Goal: Task Accomplishment & Management: Manage account settings

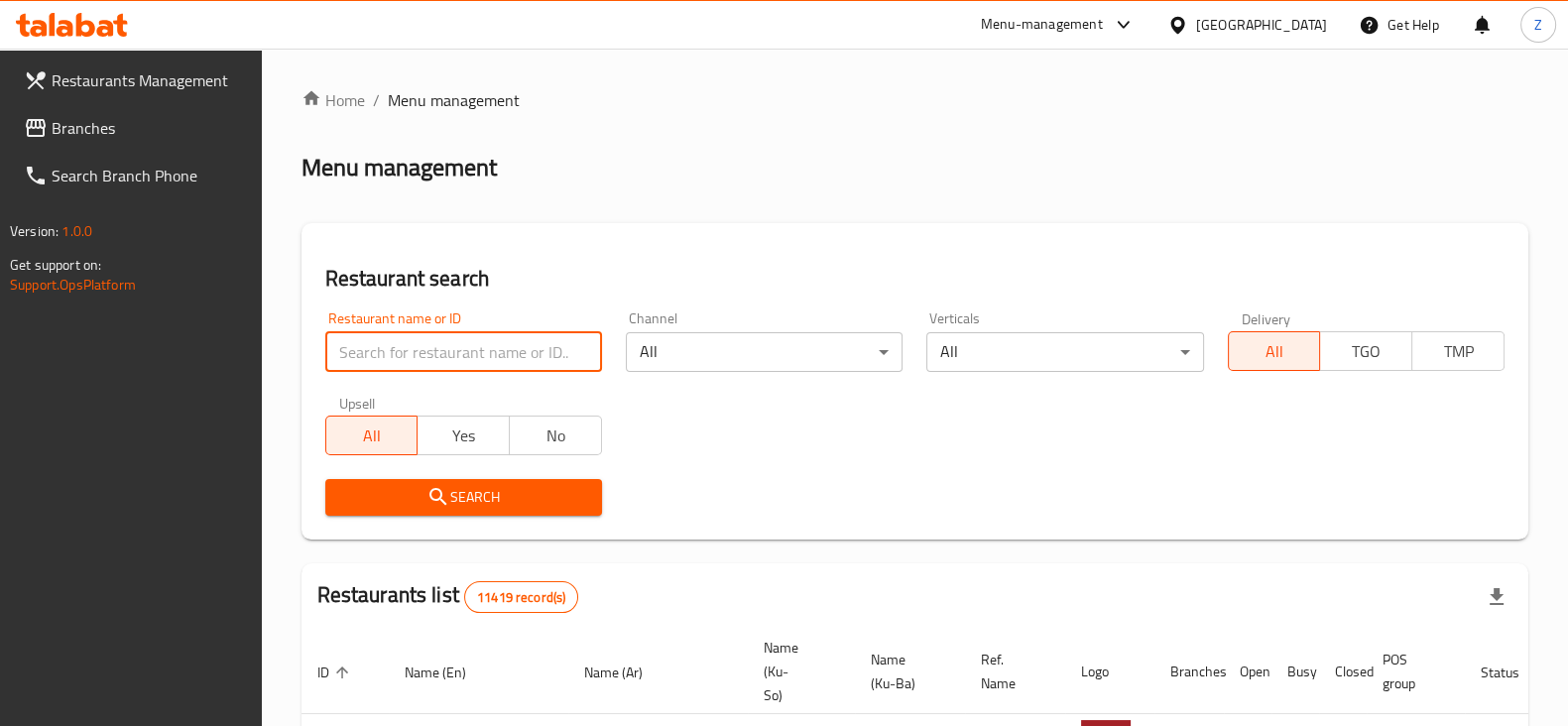
click at [500, 360] on input "search" at bounding box center [464, 353] width 277 height 40
type input "Nutri"
click button "Search" at bounding box center [464, 497] width 277 height 37
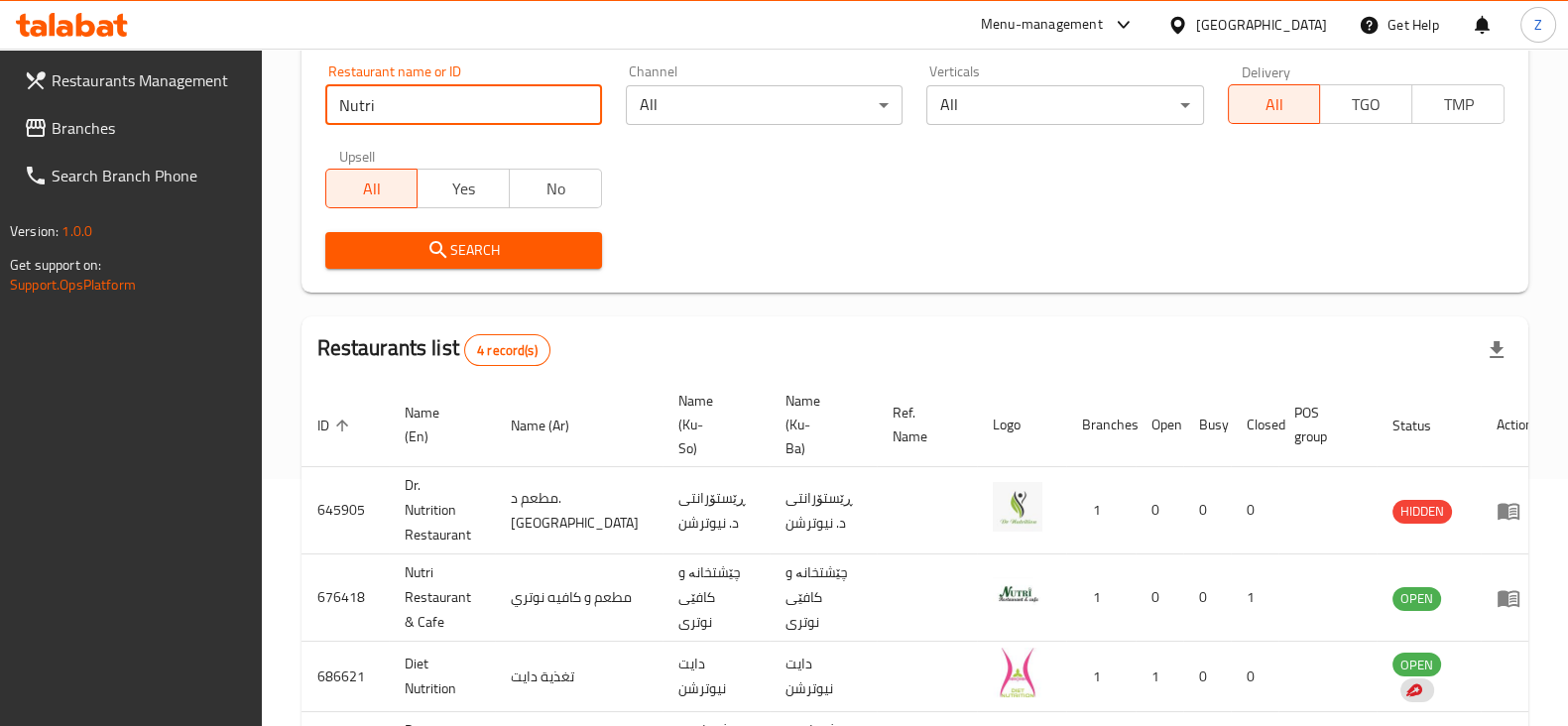
scroll to position [122, 0]
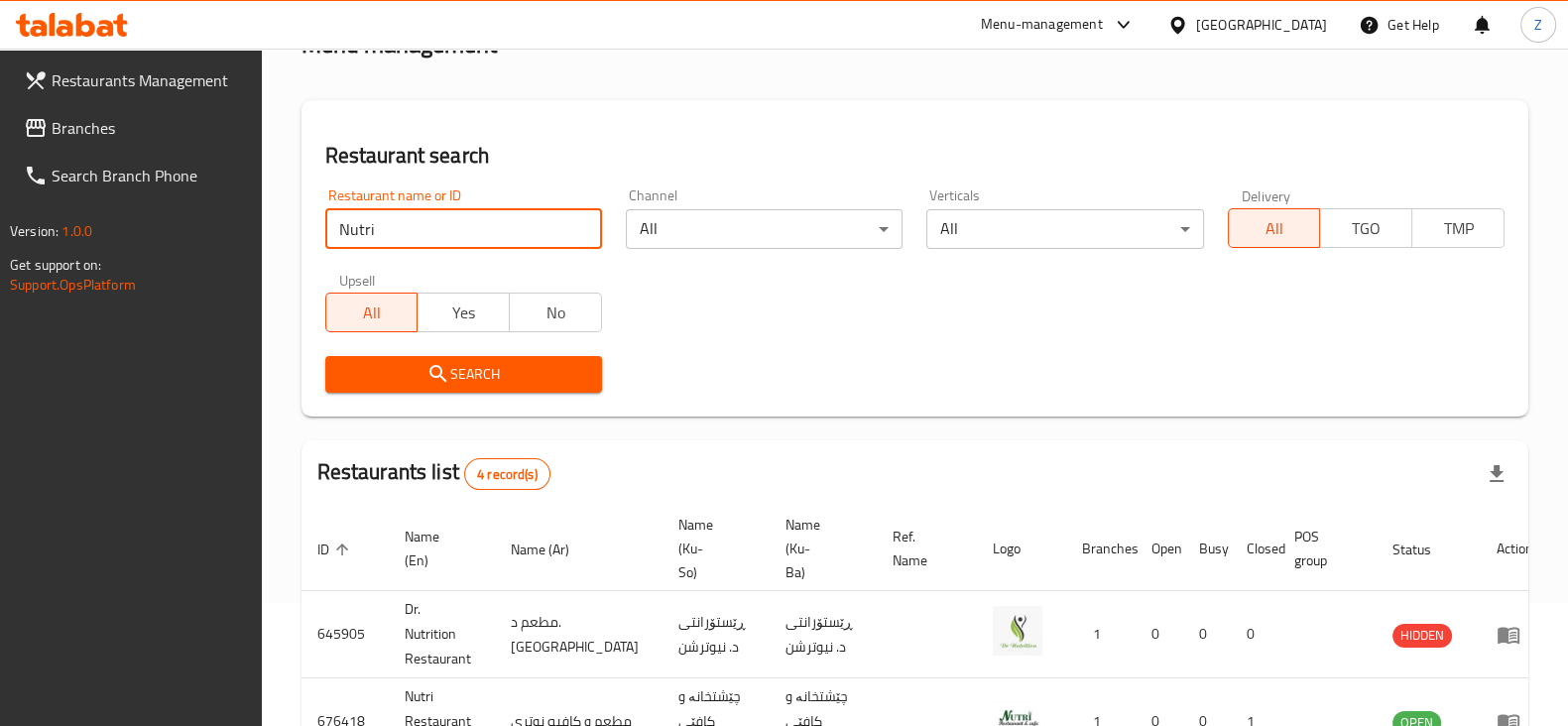
click at [85, 18] on icon at bounding box center [72, 25] width 113 height 24
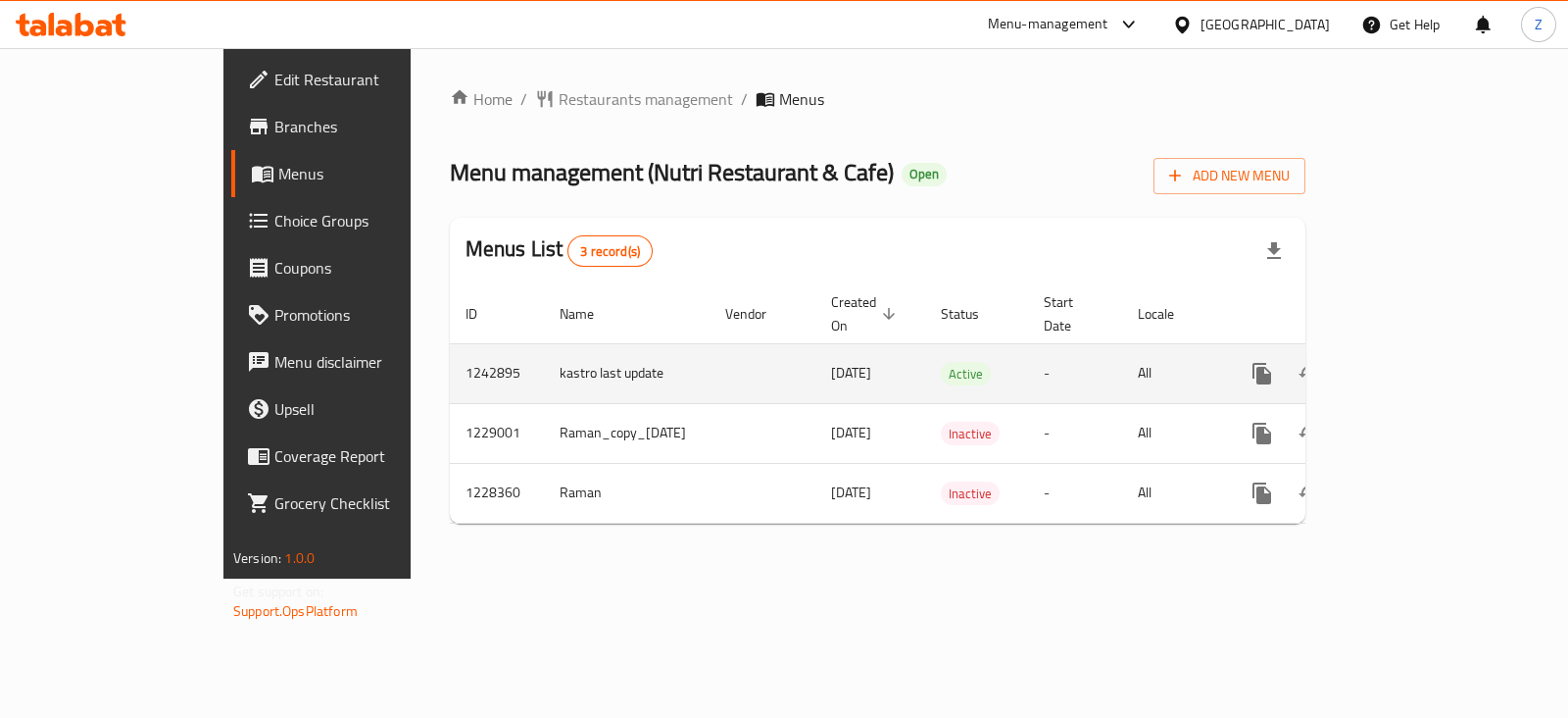
click at [1412, 364] on icon "enhanced table" at bounding box center [1404, 373] width 18 height 18
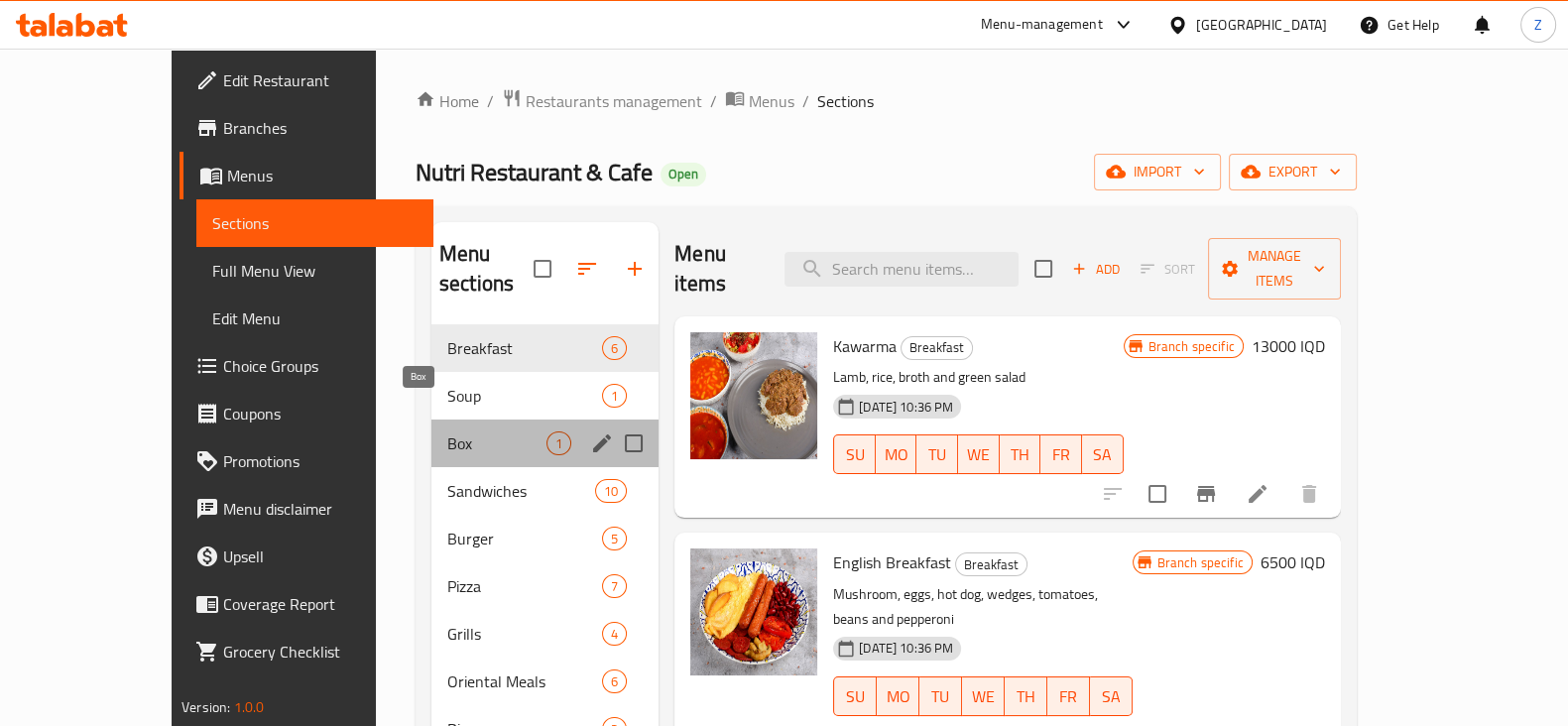
click at [447, 431] on span "Box" at bounding box center [497, 443] width 100 height 24
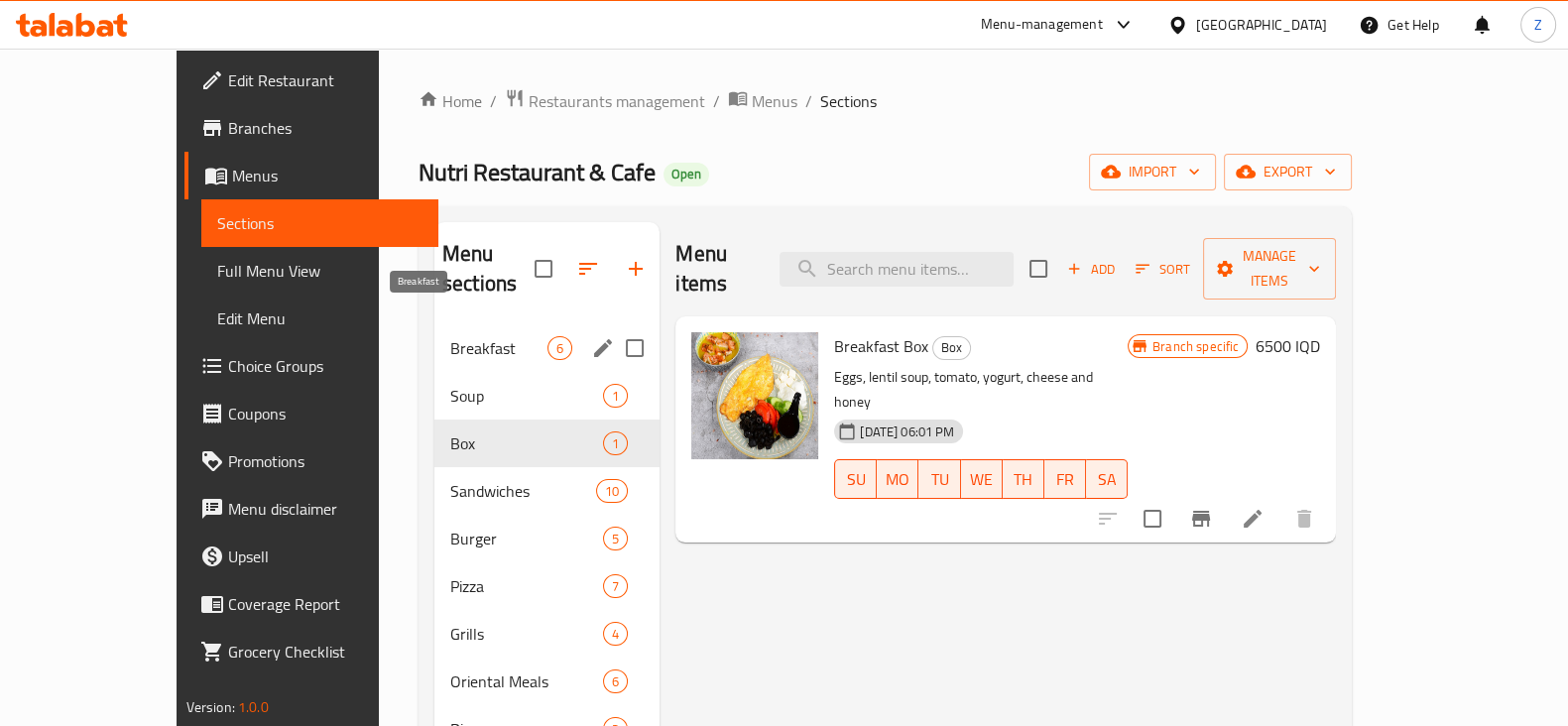
click at [450, 337] on span "Breakfast" at bounding box center [499, 349] width 98 height 24
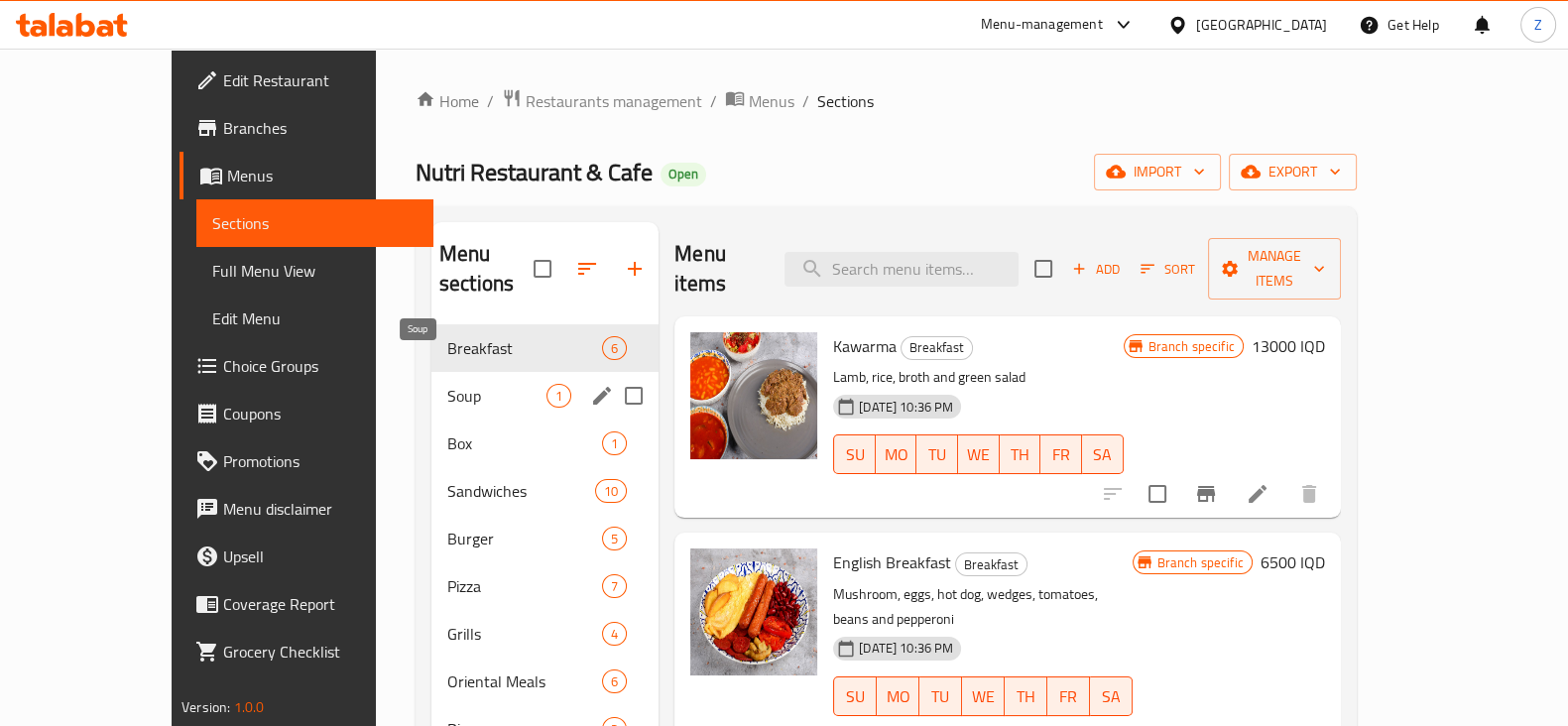
click at [447, 383] on span "Soup" at bounding box center [497, 395] width 100 height 24
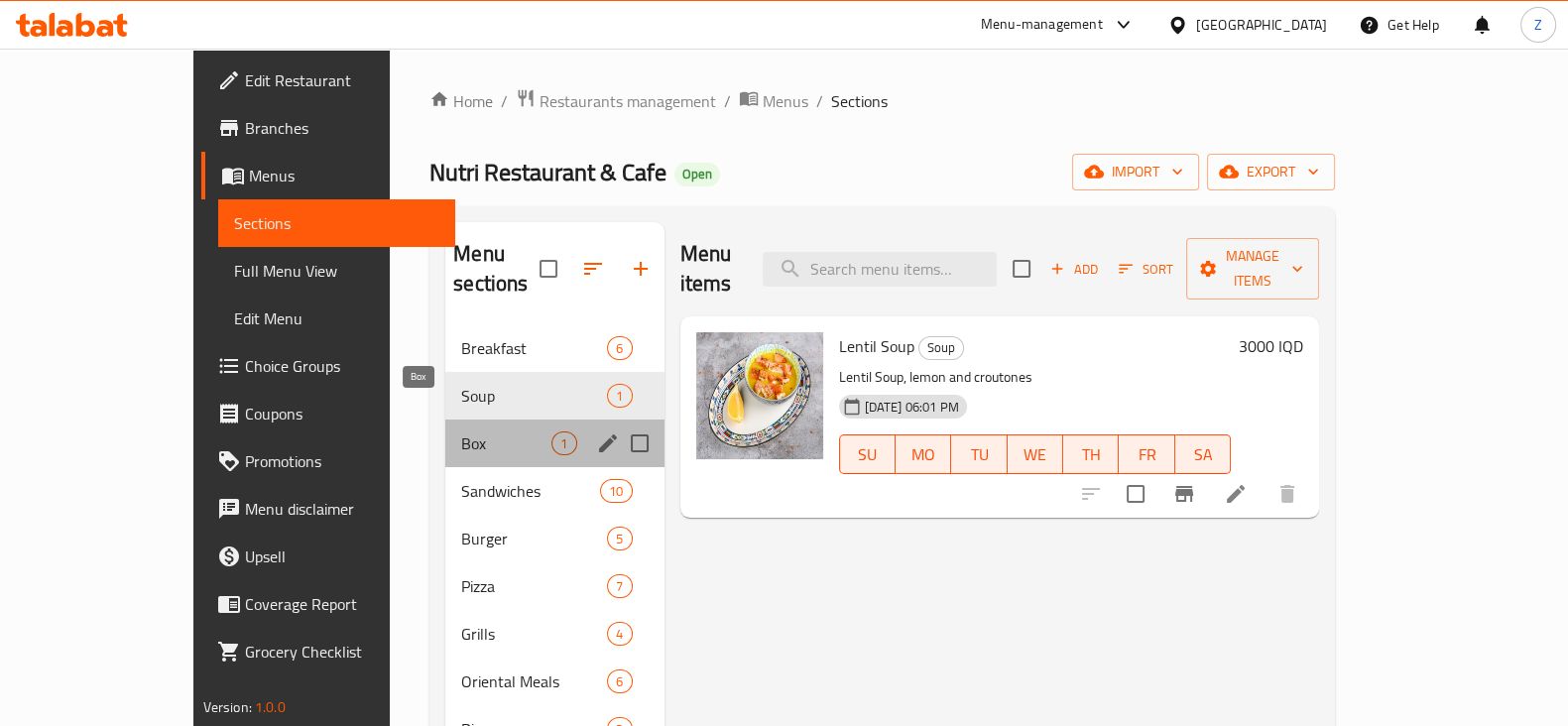
click at [461, 431] on span "Box" at bounding box center [506, 443] width 91 height 24
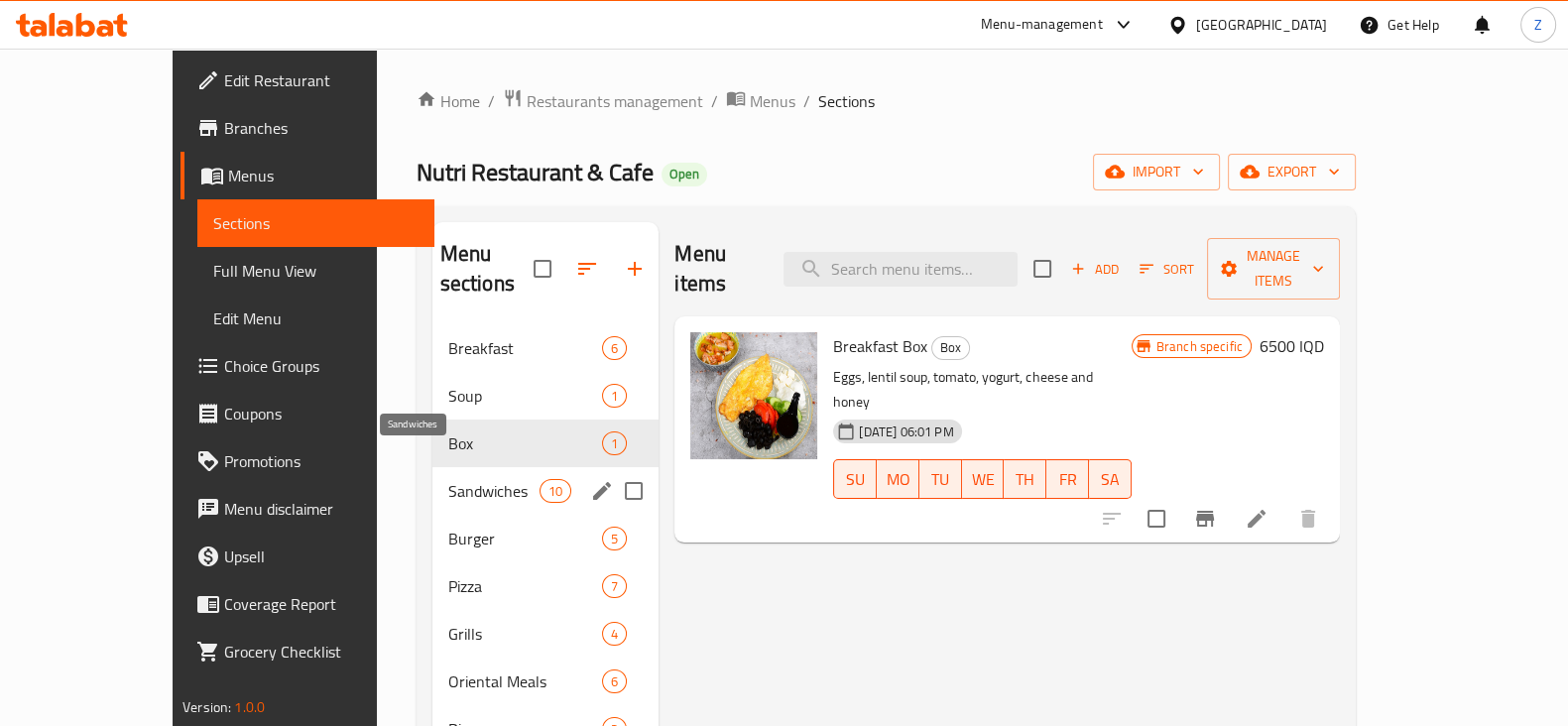
click at [448, 479] on span "Sandwiches" at bounding box center [494, 491] width 93 height 24
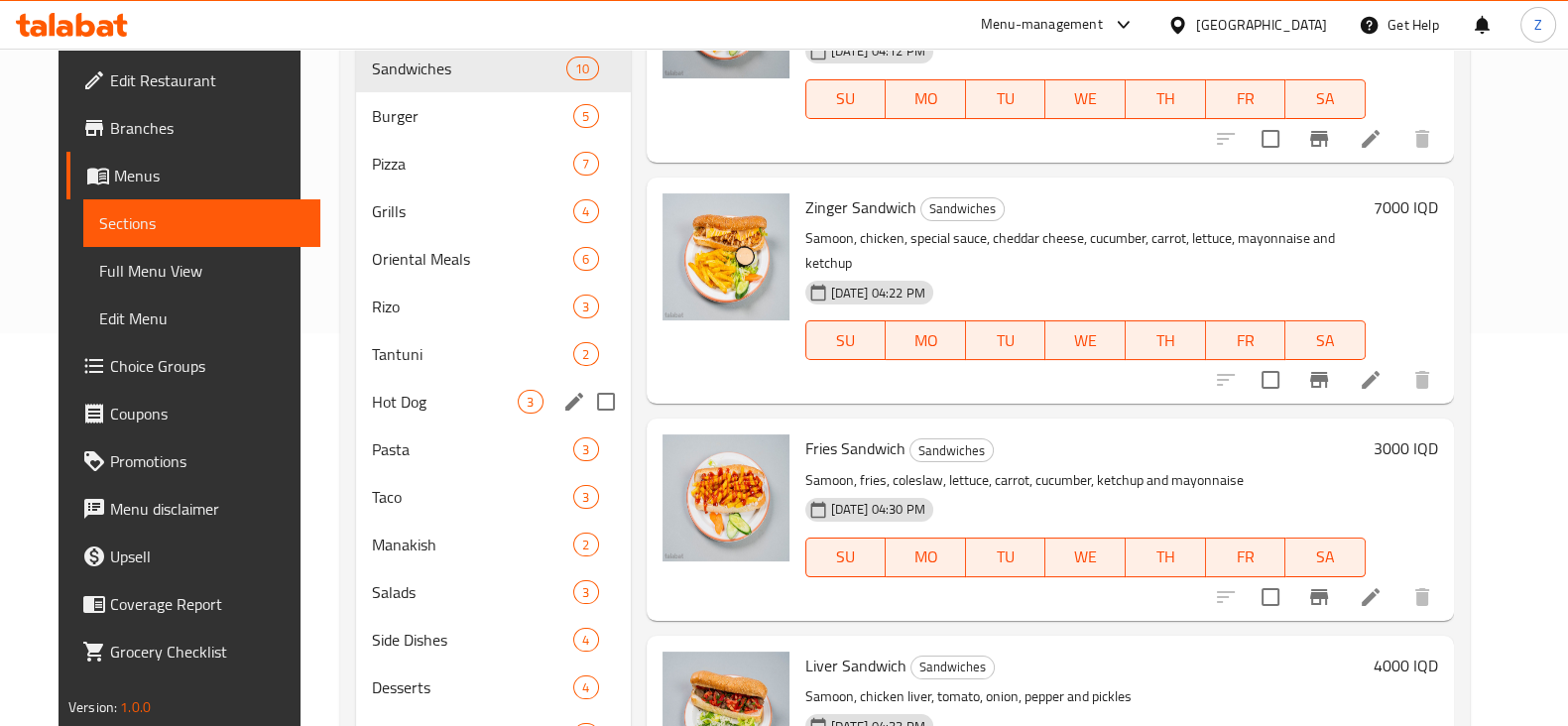
scroll to position [354, 0]
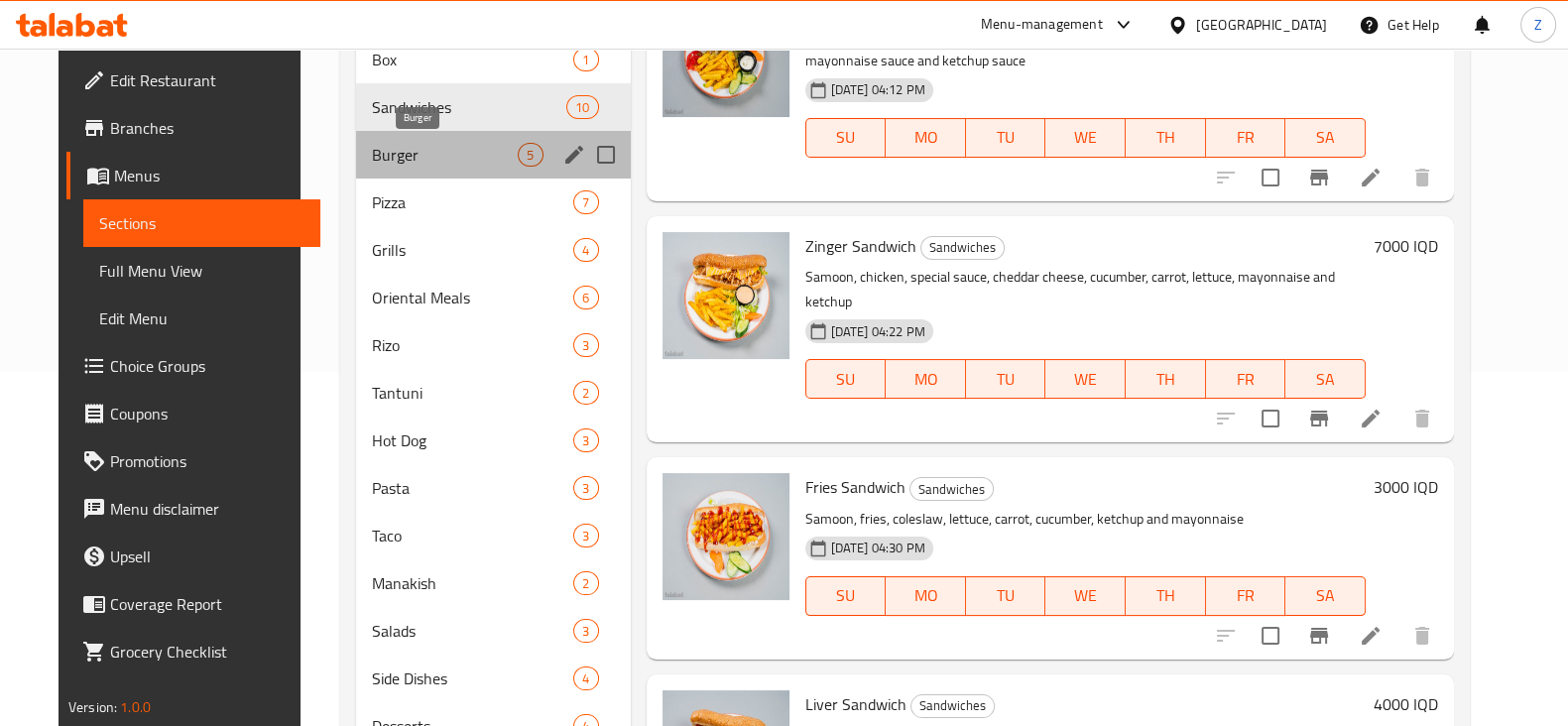
click at [428, 160] on span "Burger" at bounding box center [444, 154] width 146 height 24
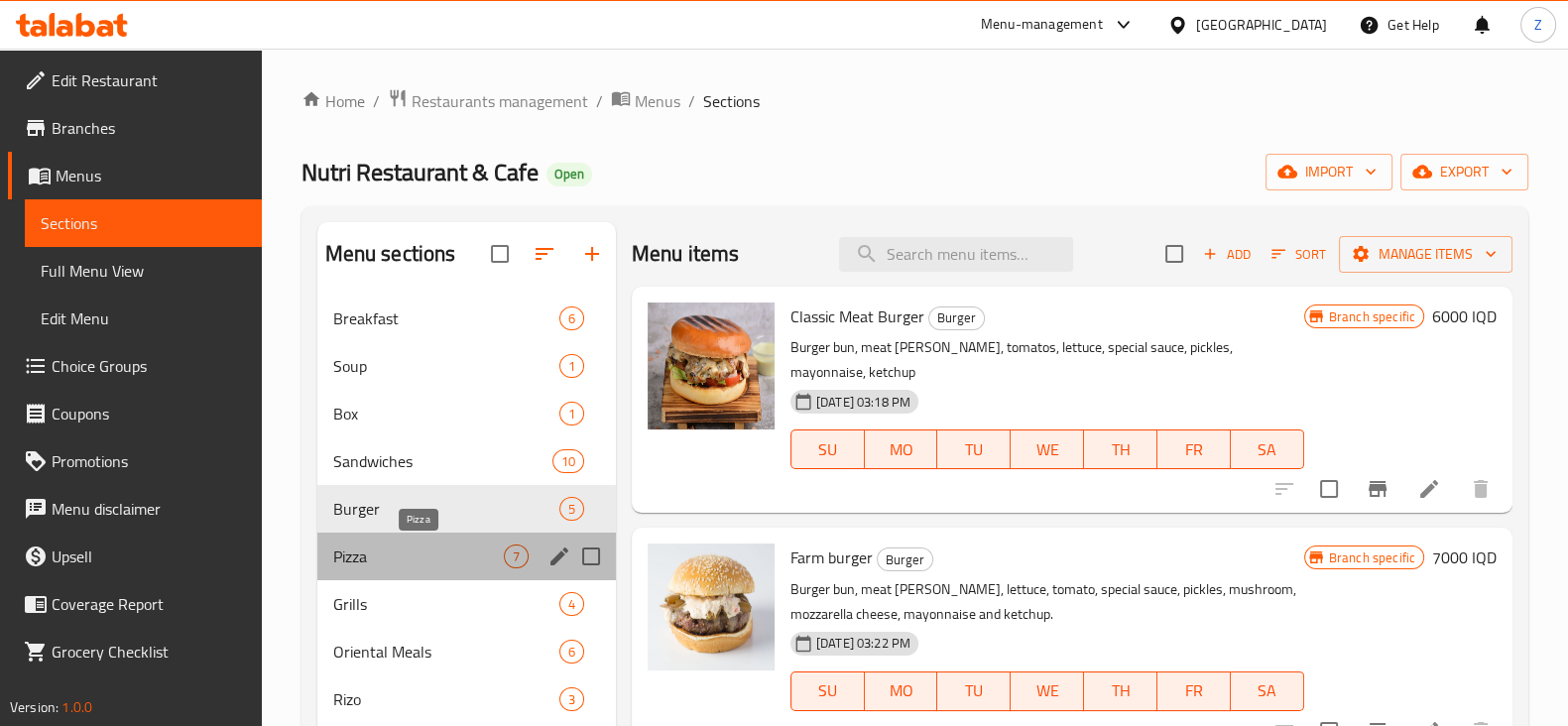
click at [424, 551] on span "Pizza" at bounding box center [418, 557] width 170 height 24
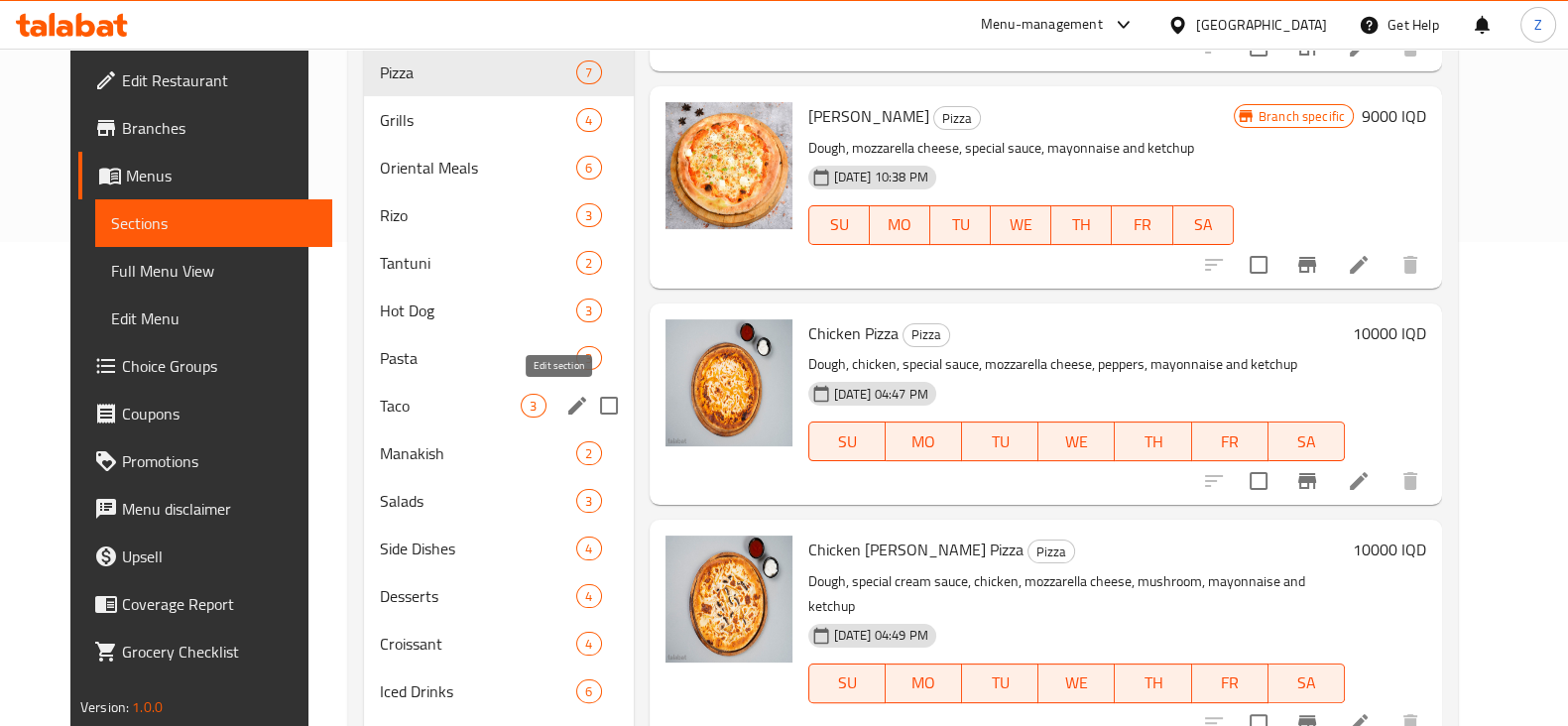
scroll to position [478, 0]
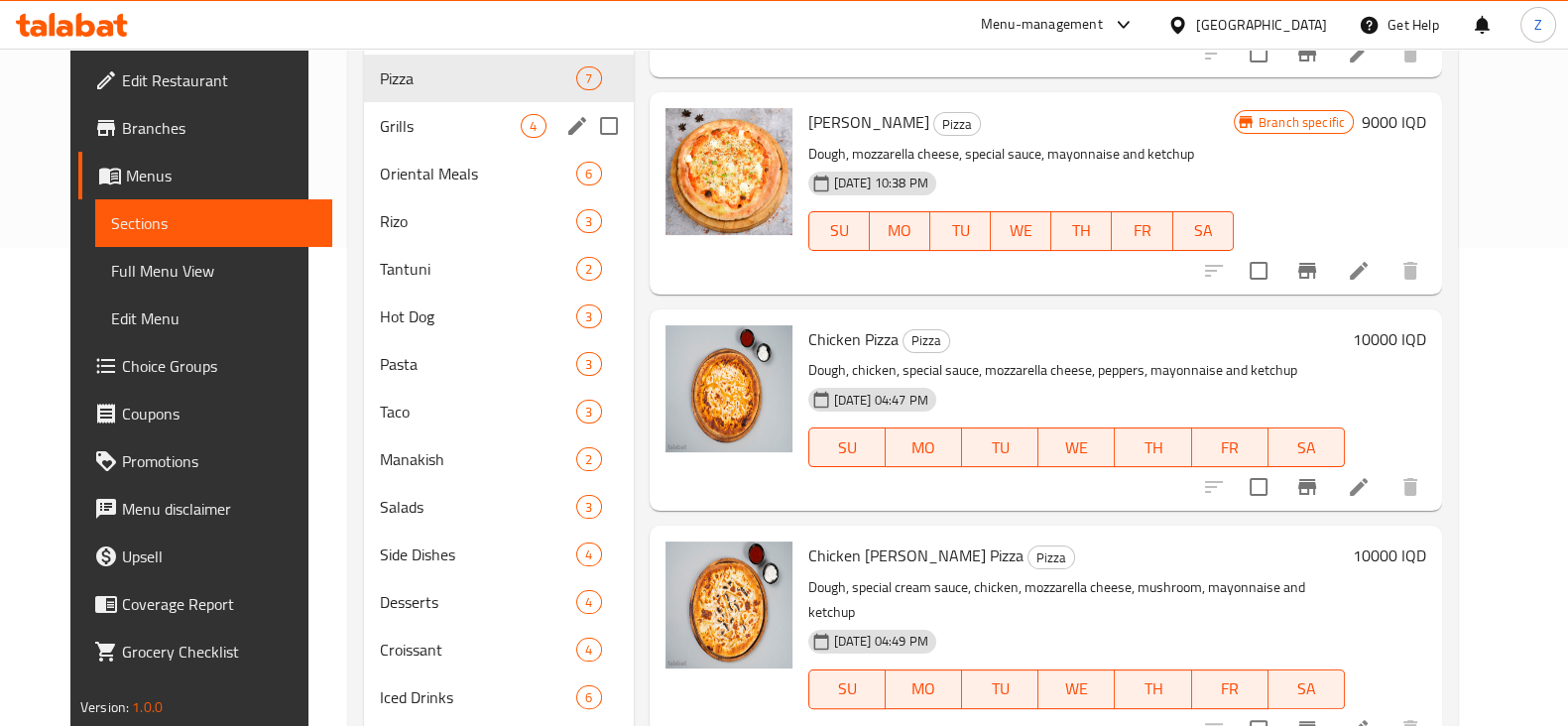
click at [394, 145] on div "Grills 4" at bounding box center [498, 126] width 270 height 48
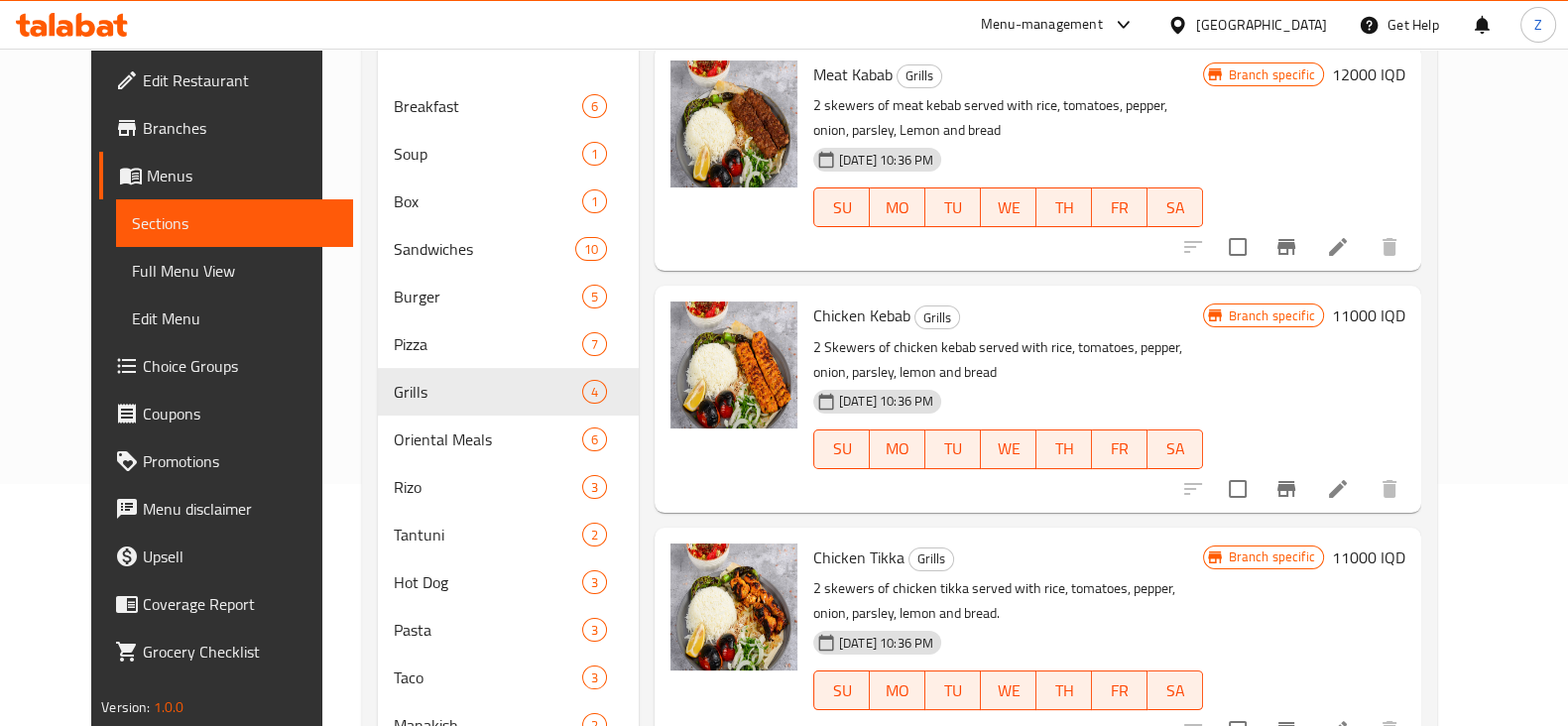
scroll to position [230, 0]
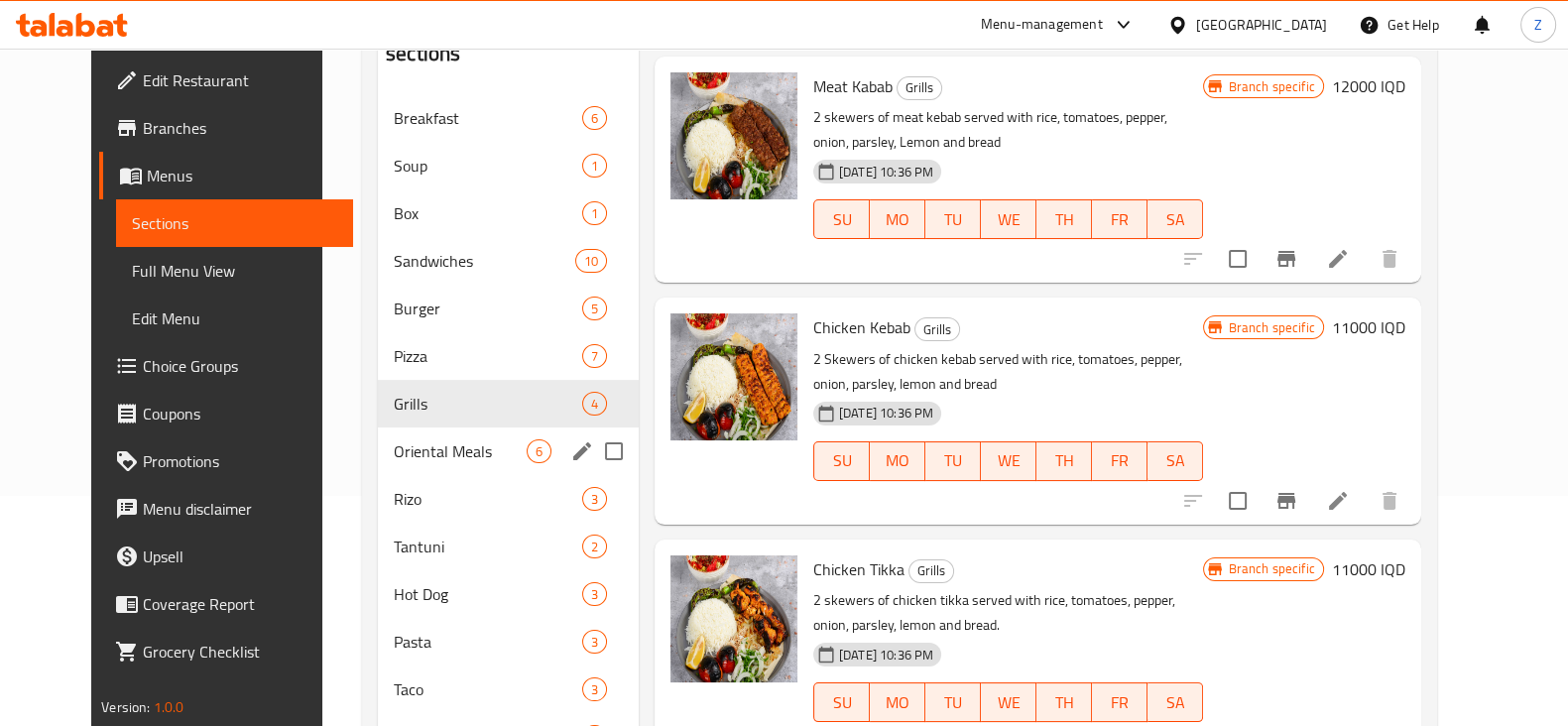
click at [420, 435] on div "Oriental Meals 6" at bounding box center [508, 451] width 261 height 48
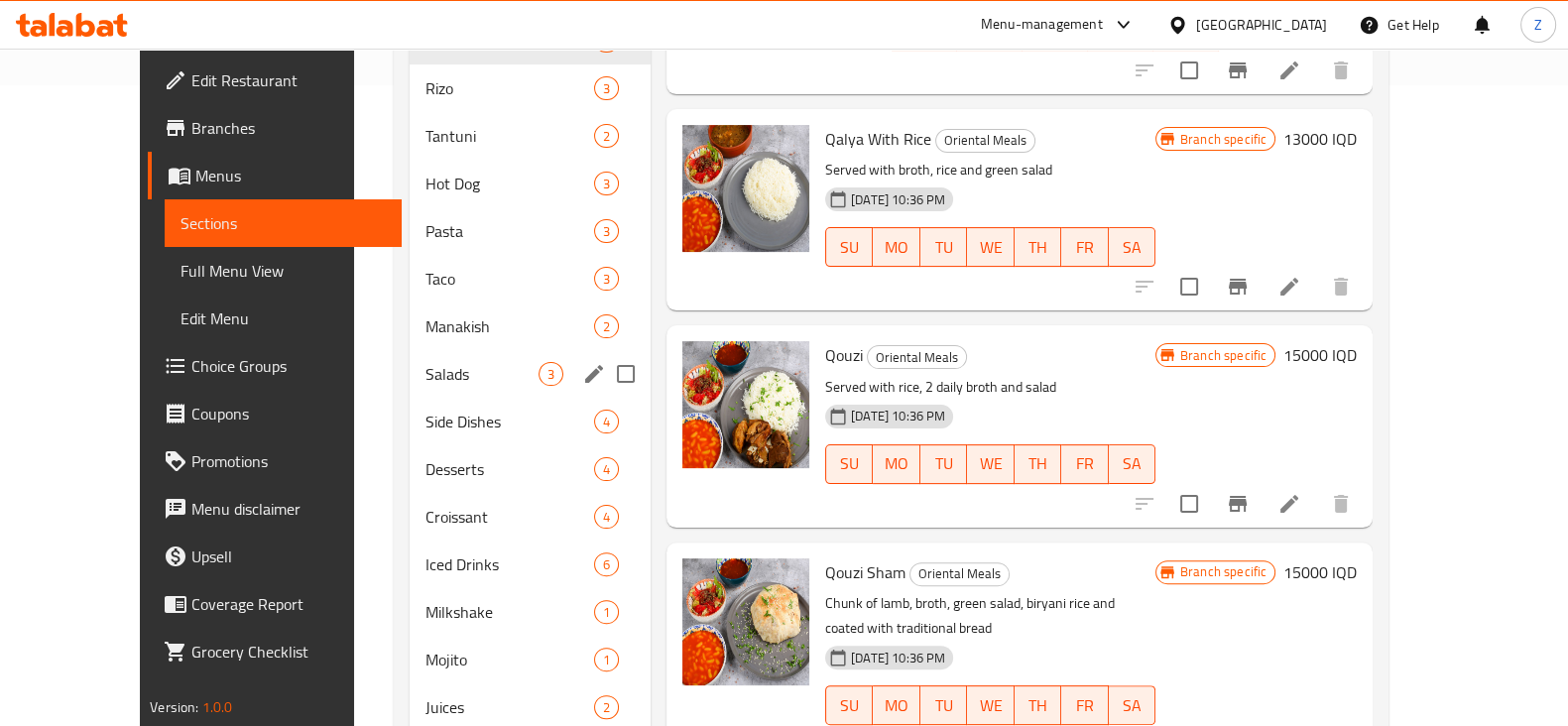
scroll to position [602, 0]
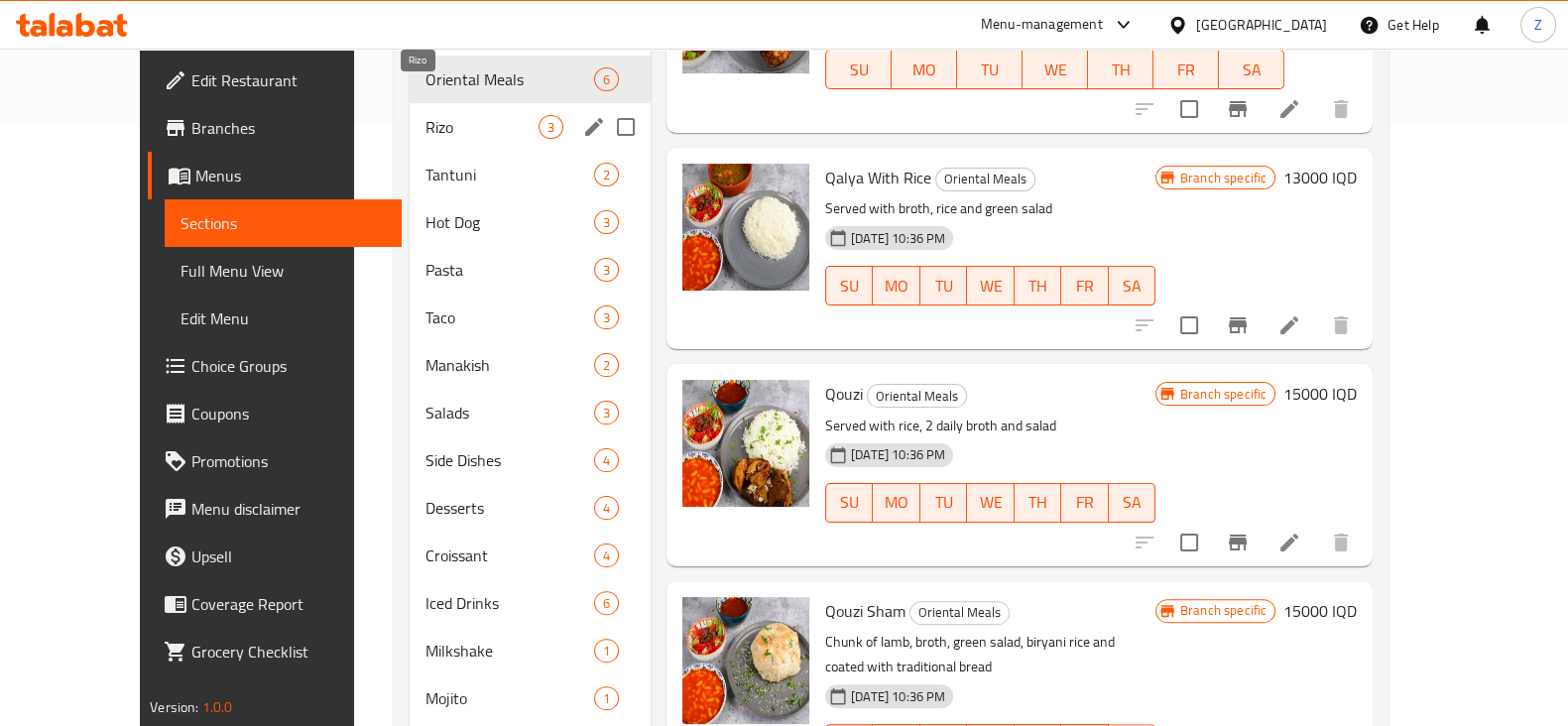
click at [425, 115] on span "Rizo" at bounding box center [482, 126] width 114 height 24
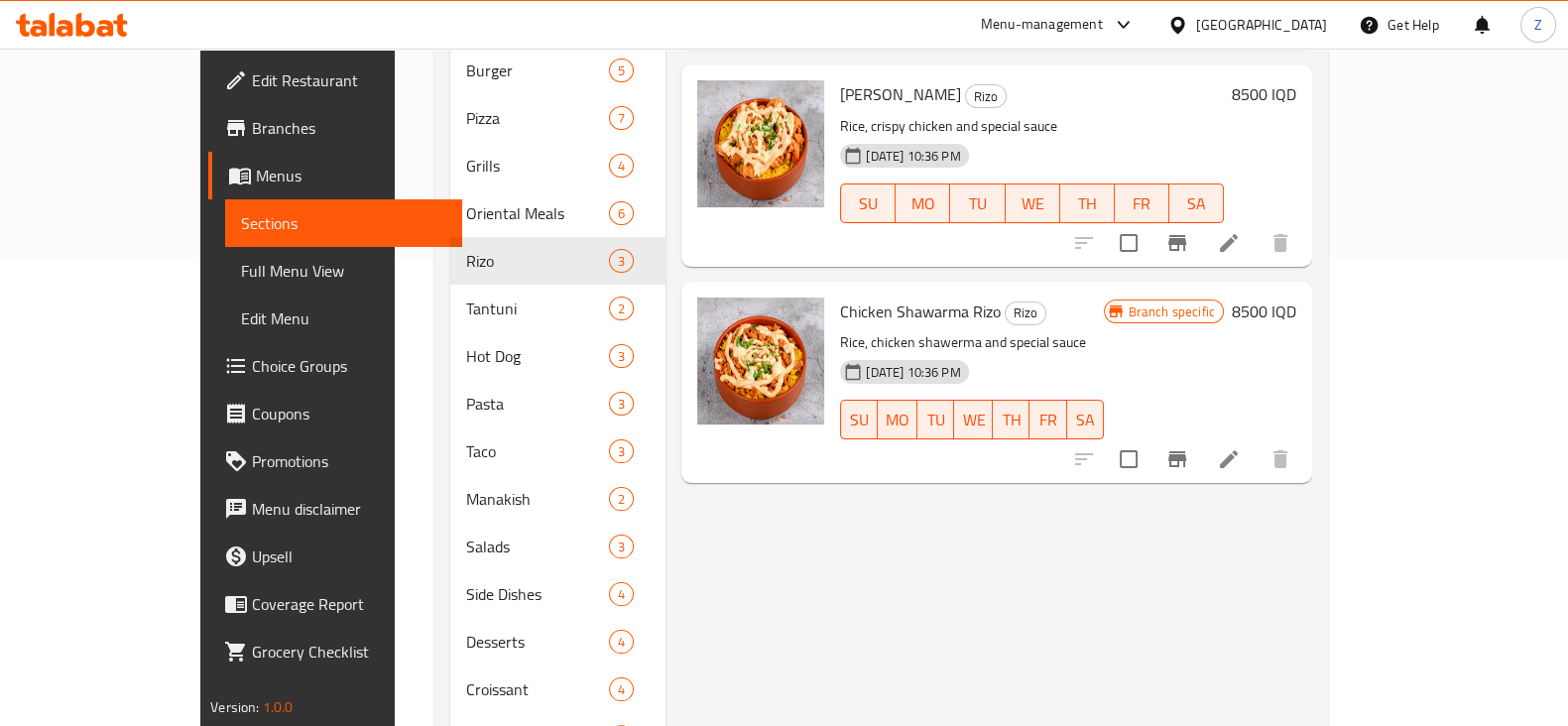
scroll to position [230, 0]
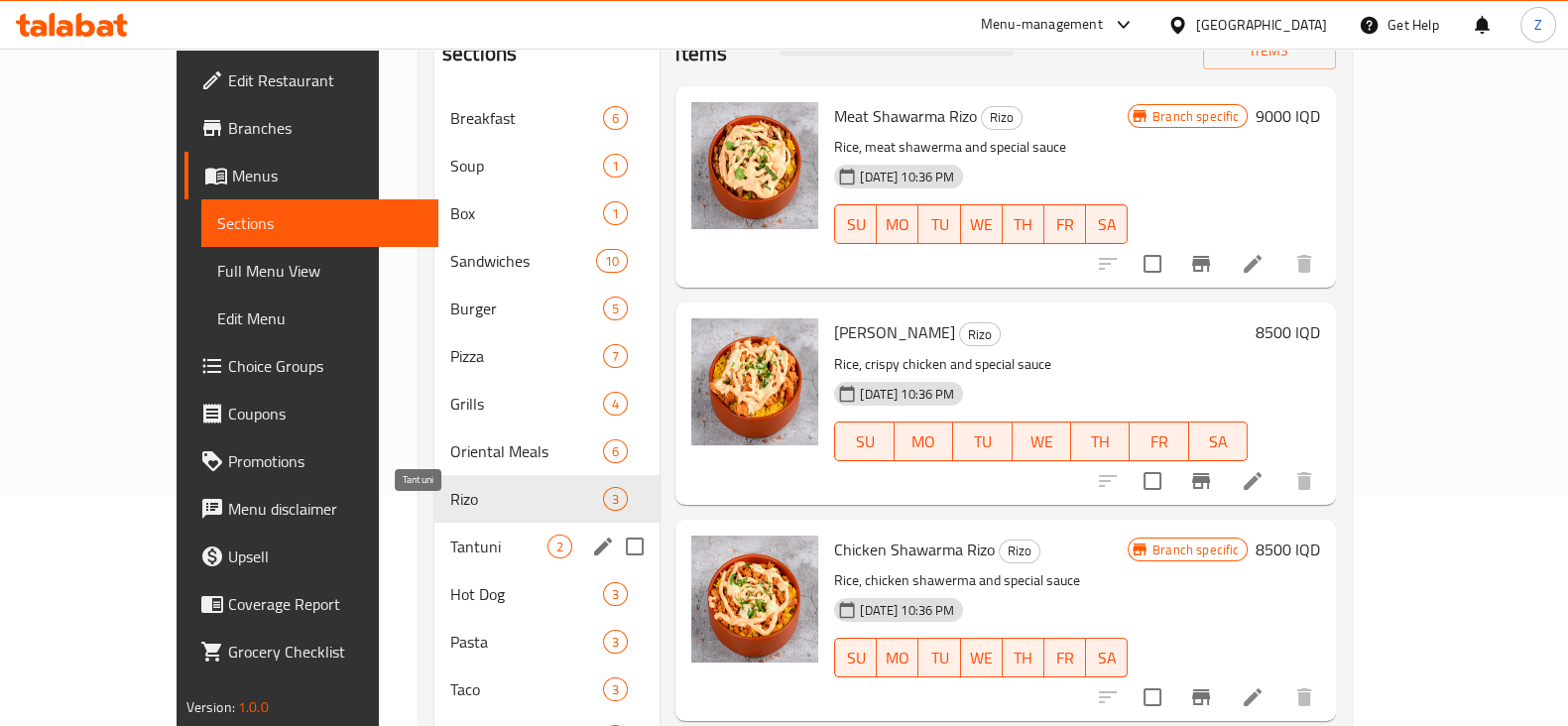
click at [450, 535] on span "Tantuni" at bounding box center [499, 547] width 98 height 24
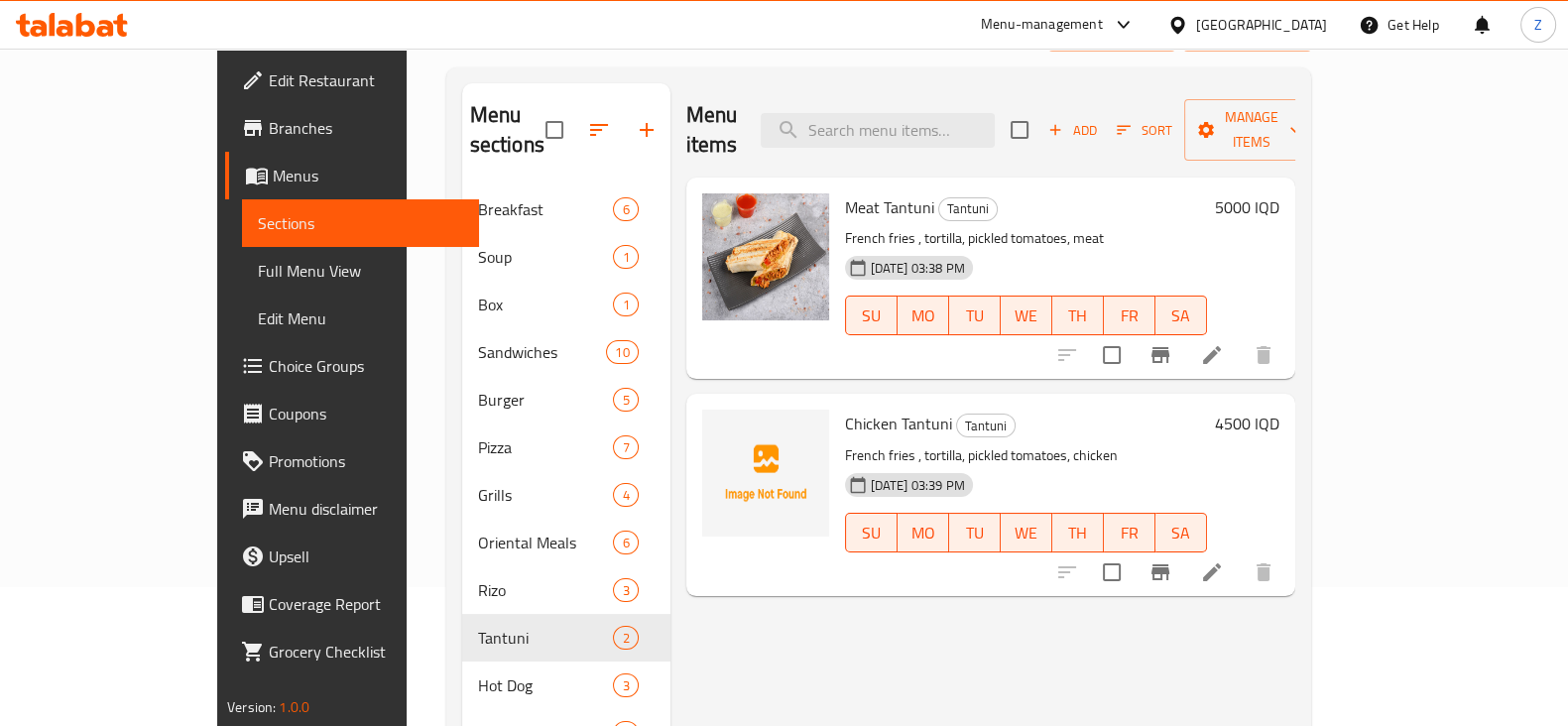
scroll to position [107, 0]
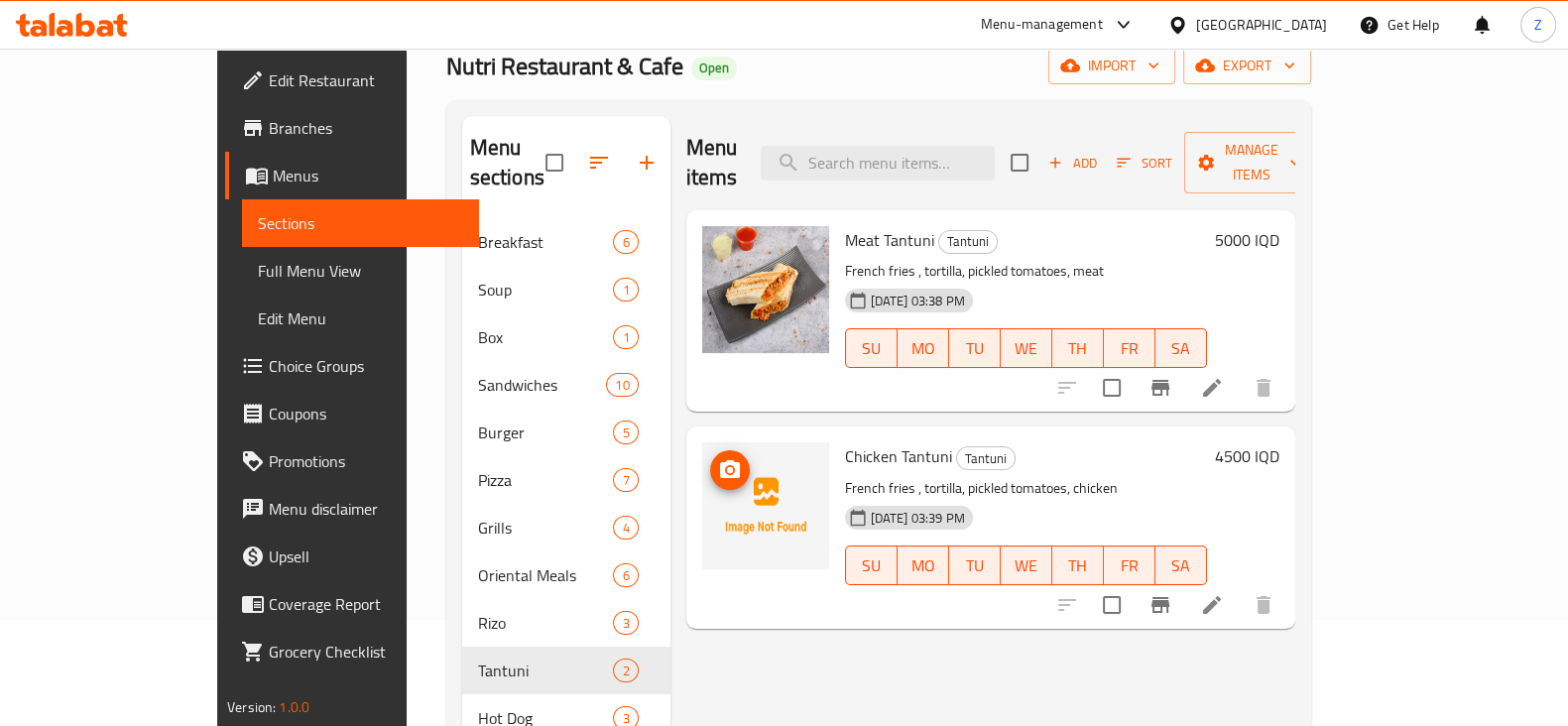
click at [726, 467] on circle "upload picture" at bounding box center [729, 470] width 6 height 6
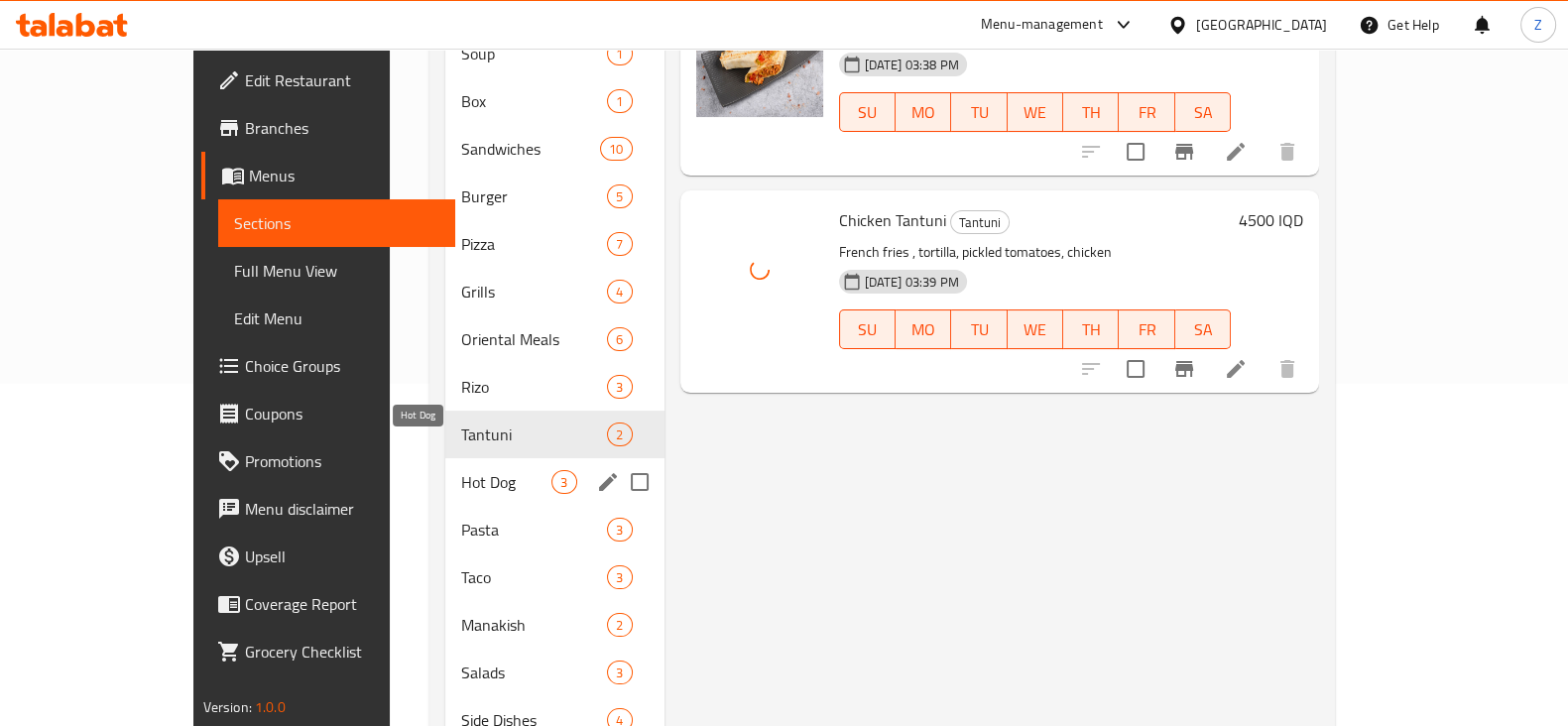
scroll to position [478, 0]
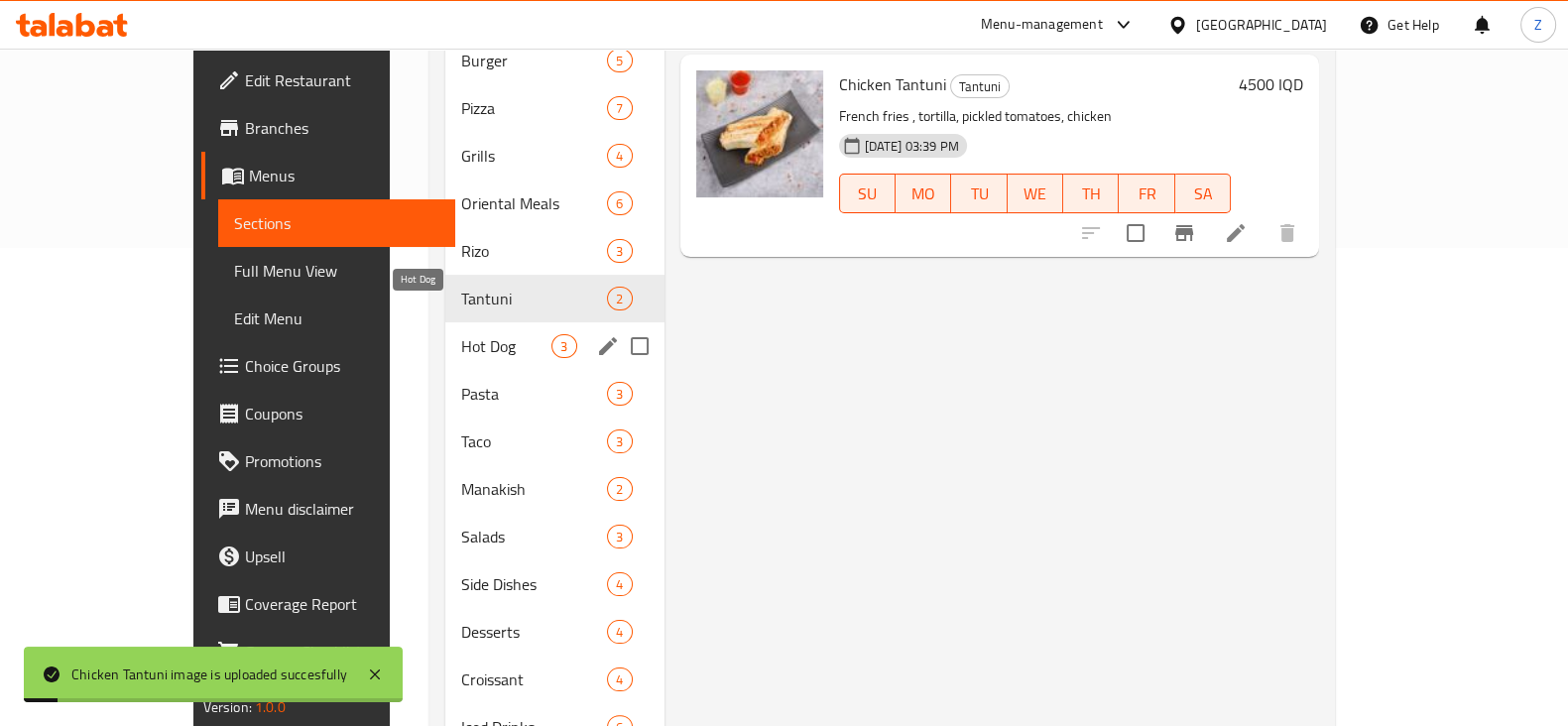
click at [461, 335] on span "Hot Dog" at bounding box center [506, 347] width 91 height 24
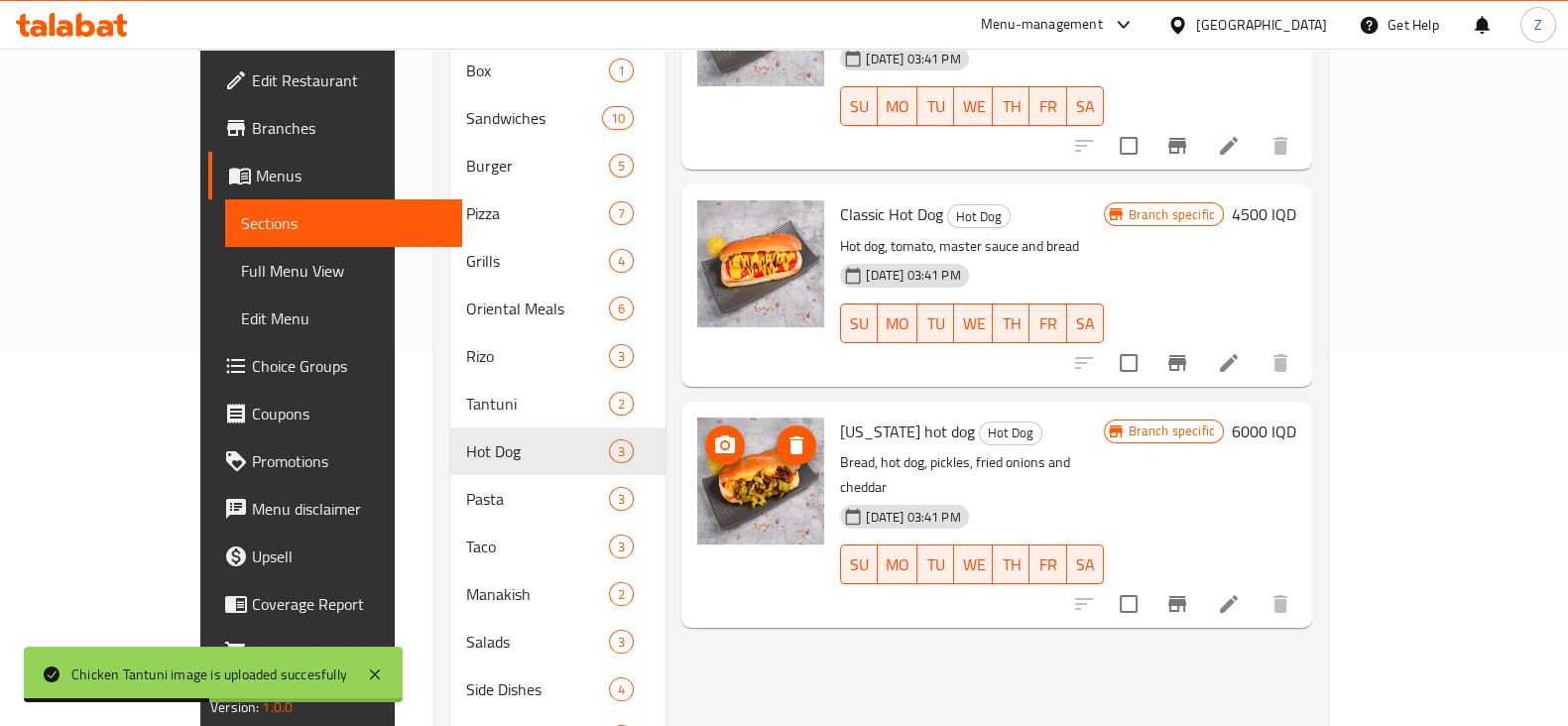
scroll to position [230, 0]
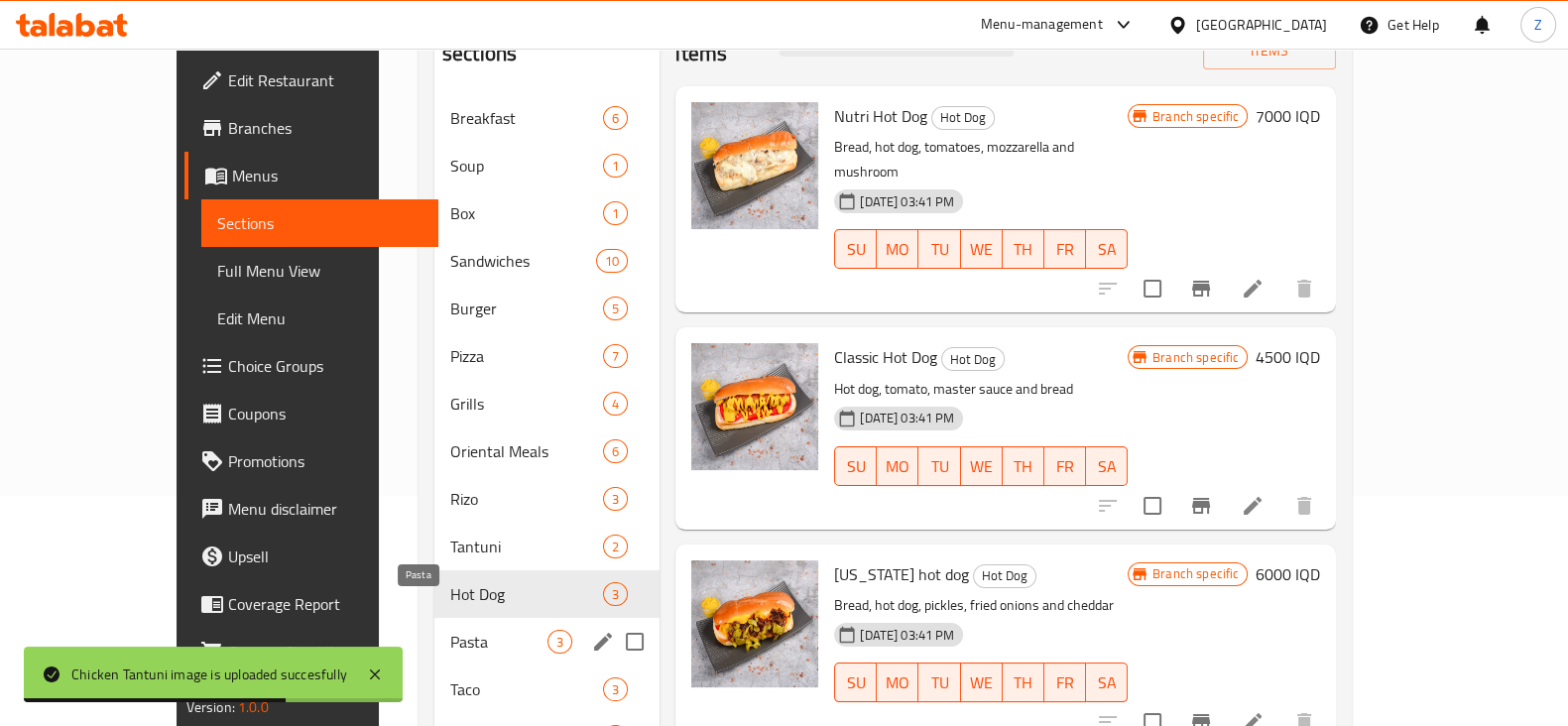
click at [450, 629] on span "Pasta" at bounding box center [499, 641] width 98 height 24
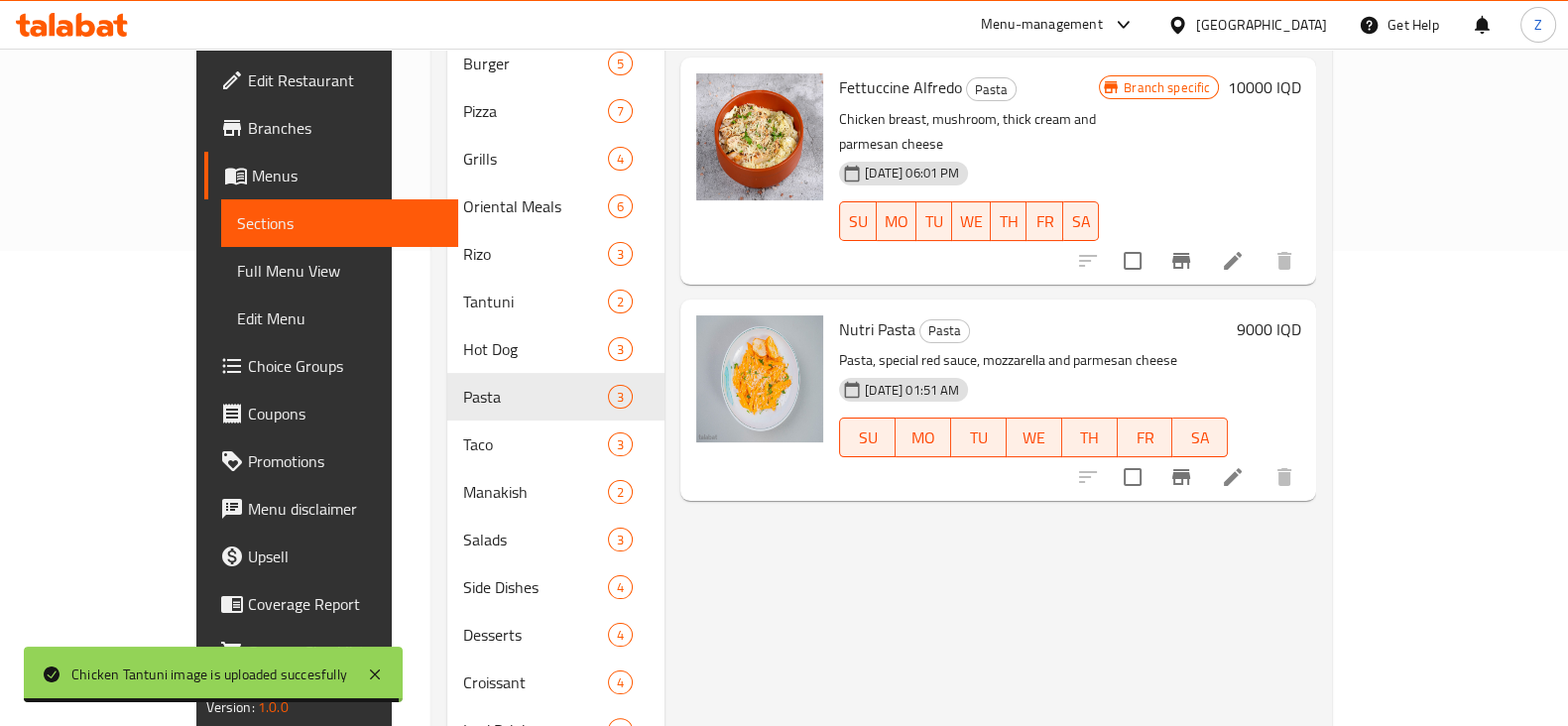
scroll to position [478, 0]
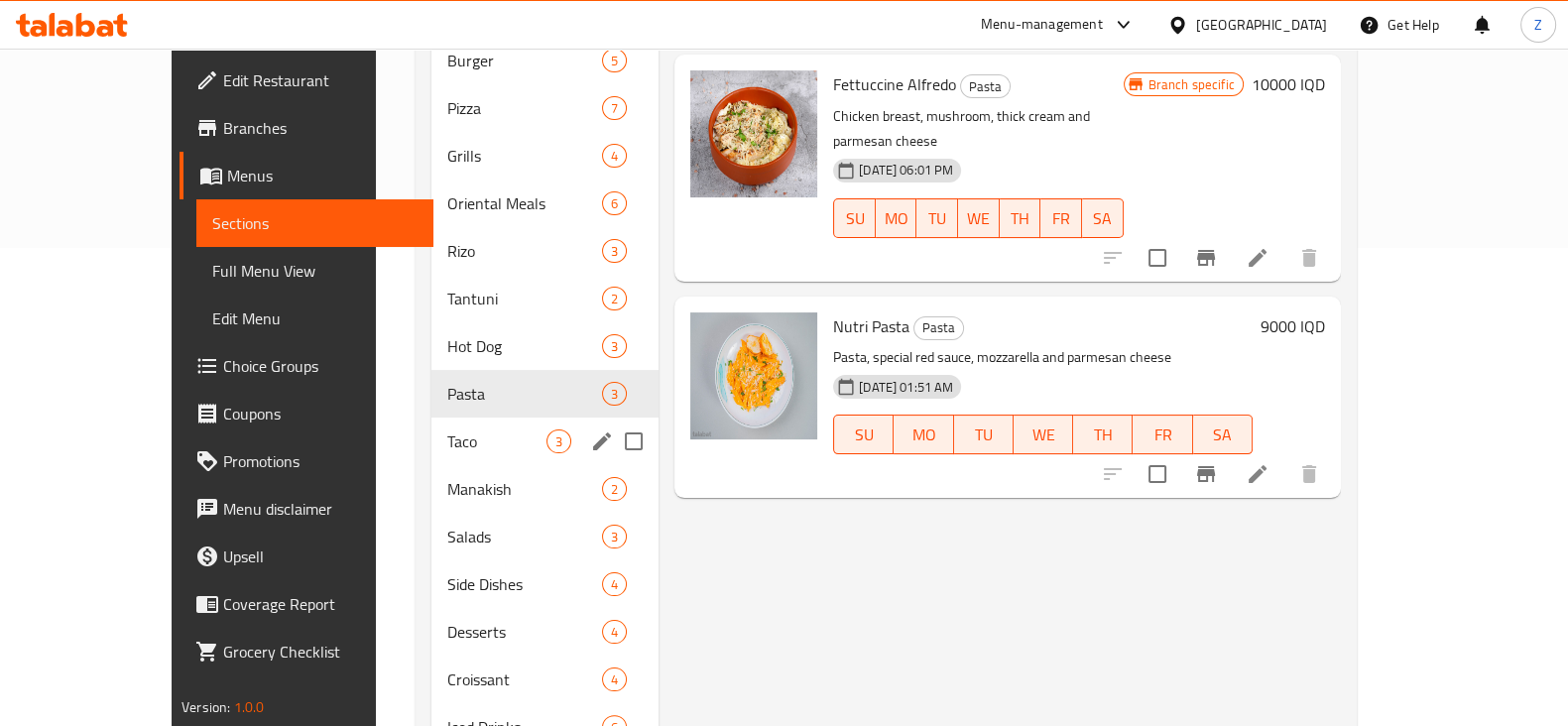
click at [459, 429] on span "Taco" at bounding box center [497, 441] width 100 height 24
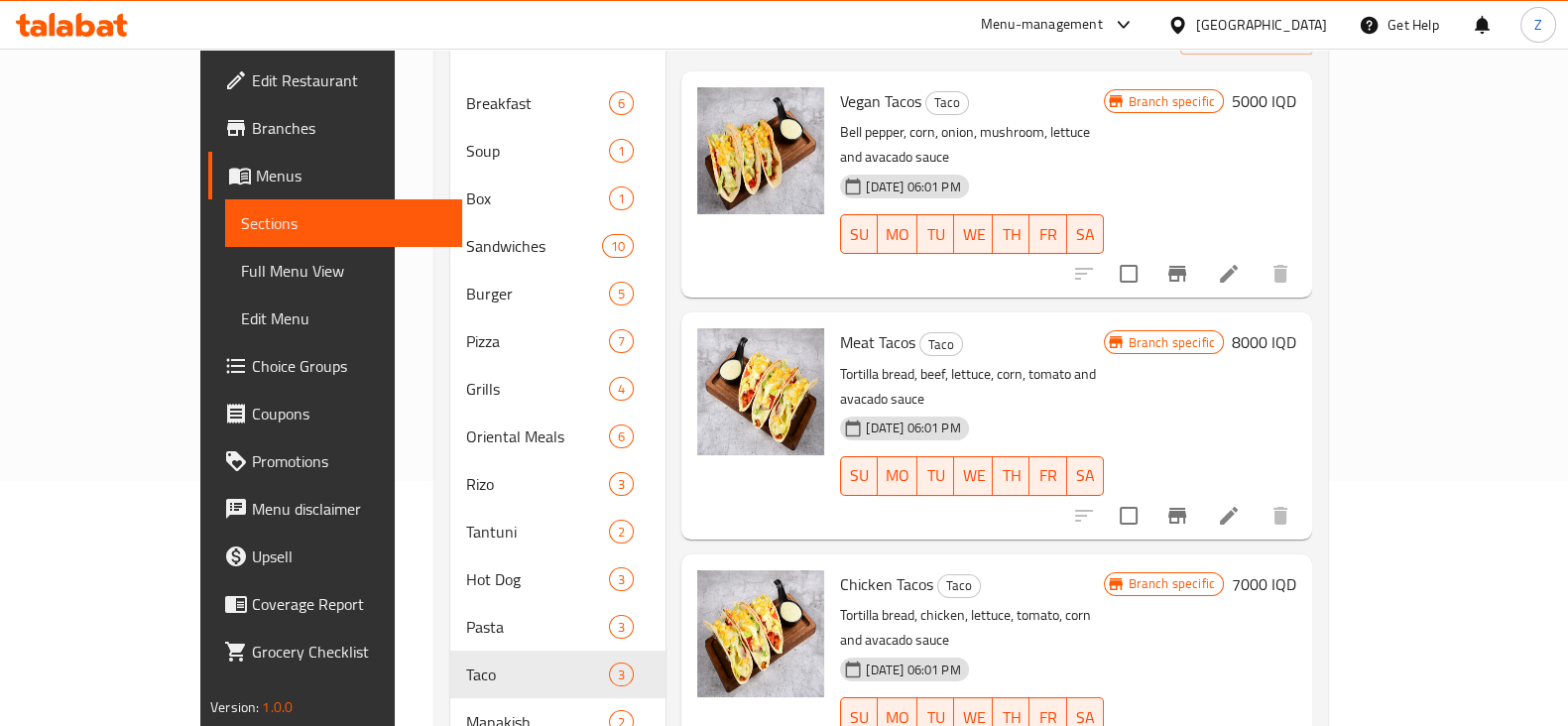
scroll to position [619, 0]
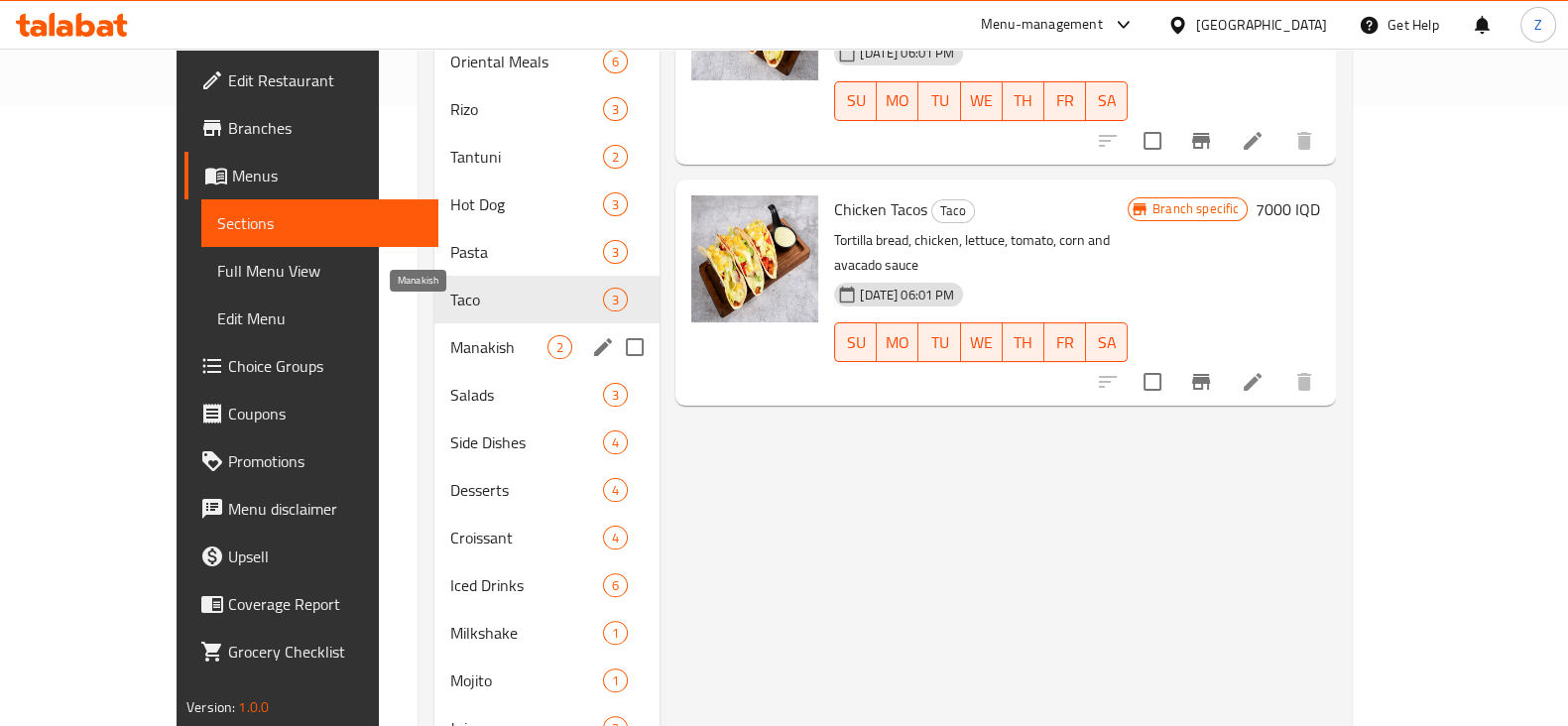
click at [450, 336] on span "Manakish" at bounding box center [499, 348] width 98 height 24
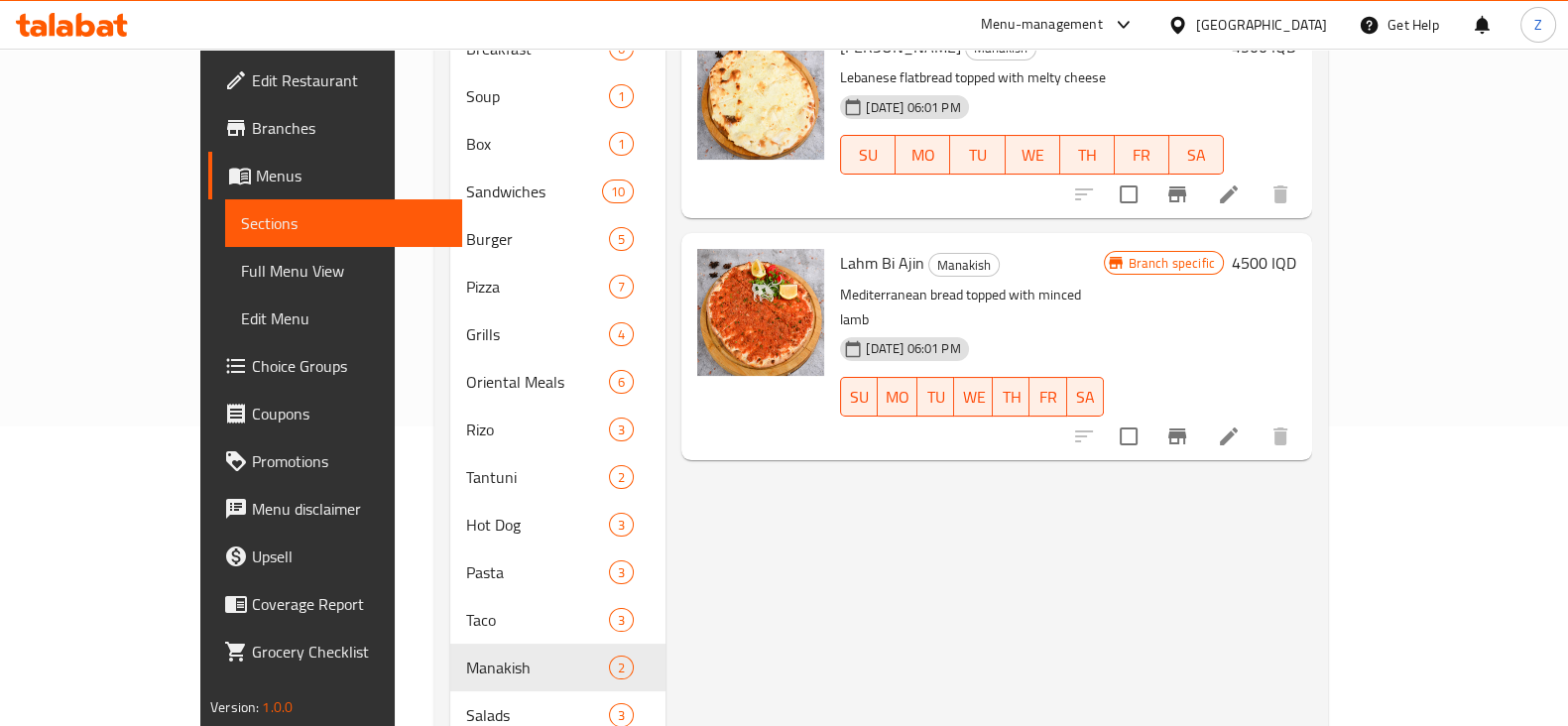
scroll to position [619, 0]
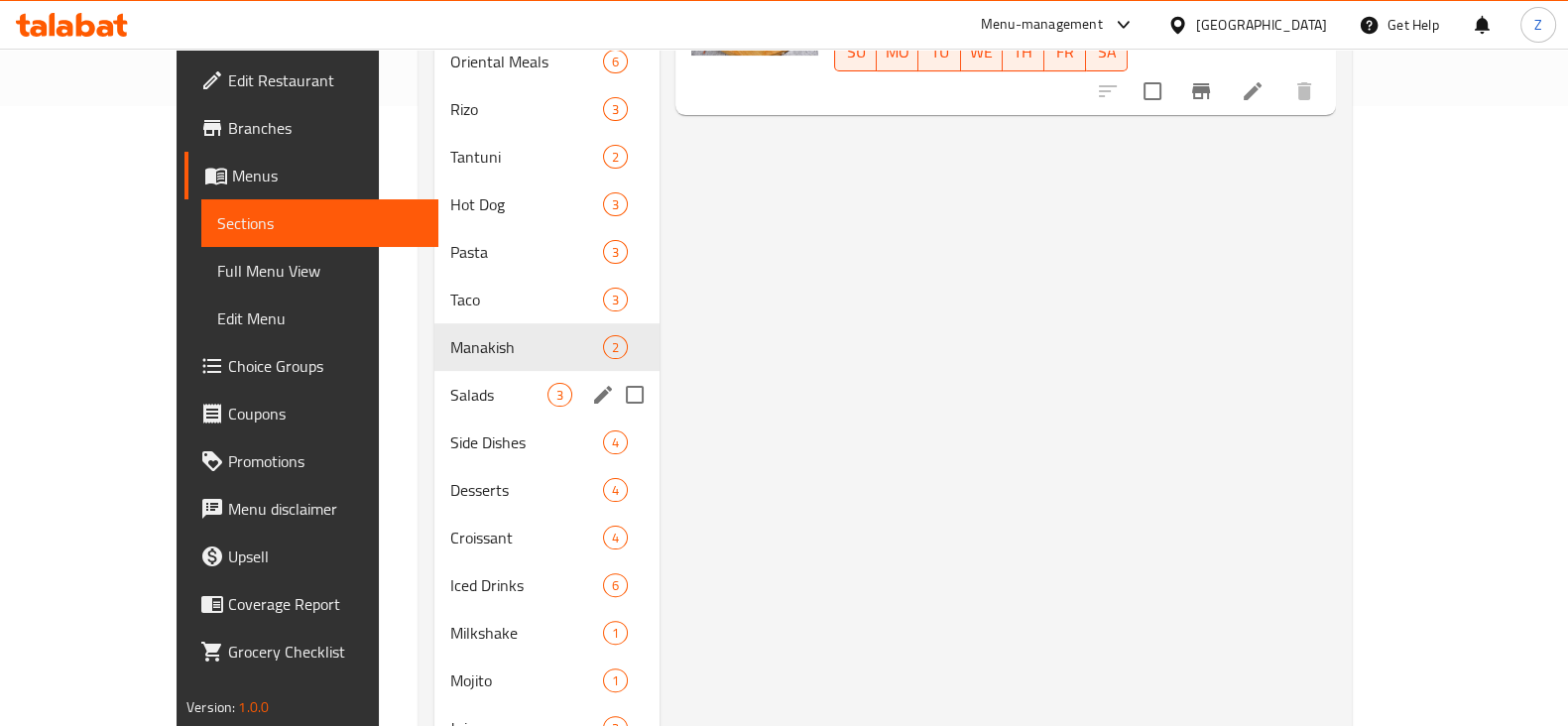
click at [450, 382] on span "Salads" at bounding box center [499, 394] width 98 height 24
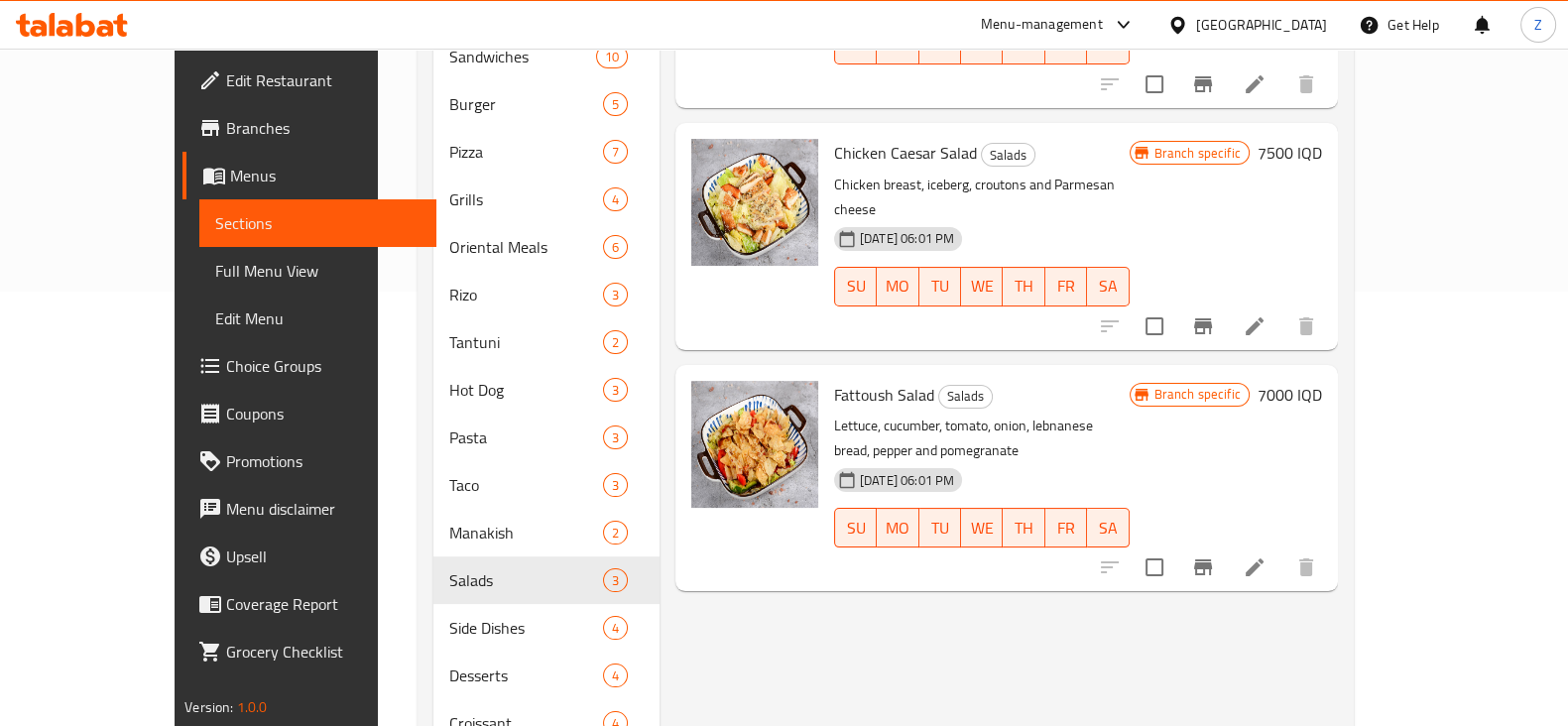
scroll to position [726, 0]
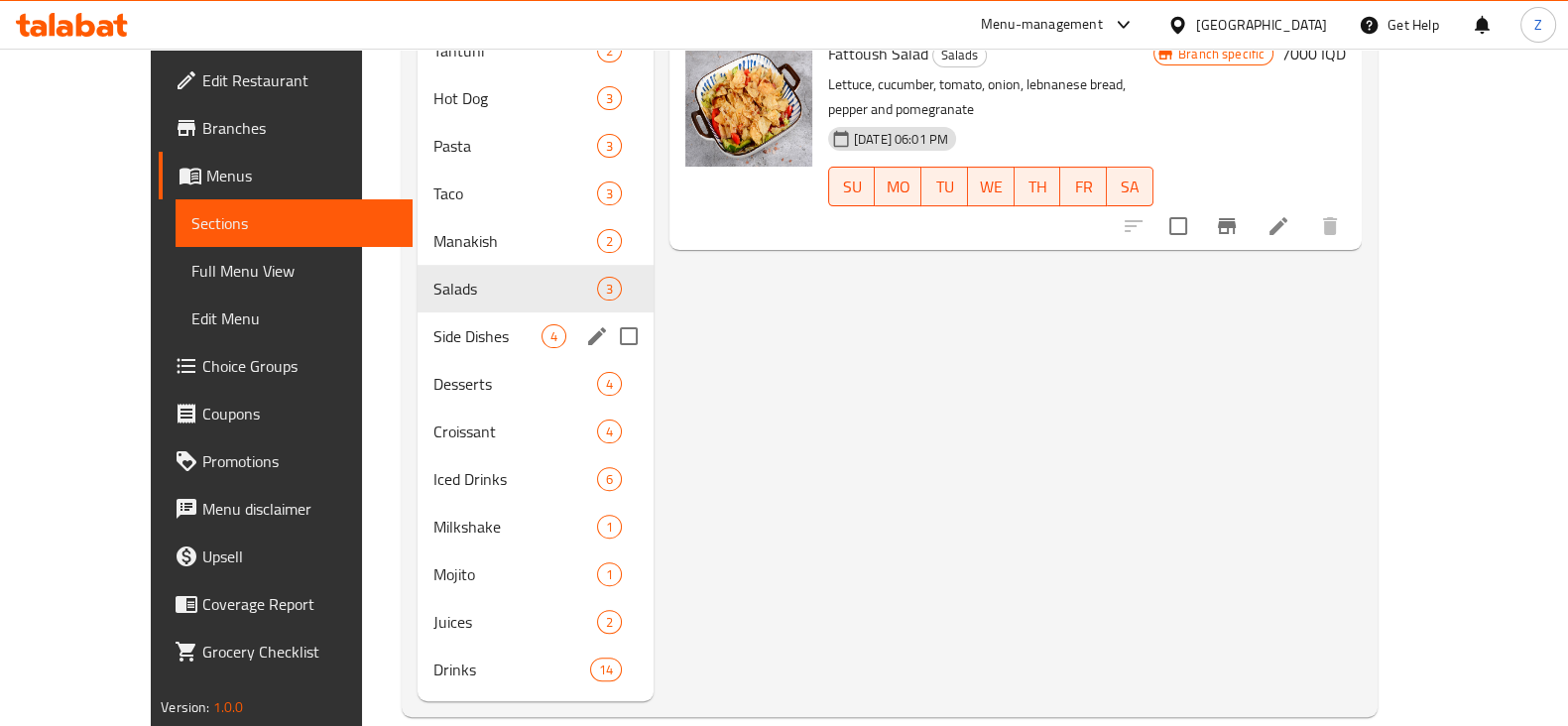
click at [433, 325] on span "Side Dishes" at bounding box center [487, 337] width 109 height 24
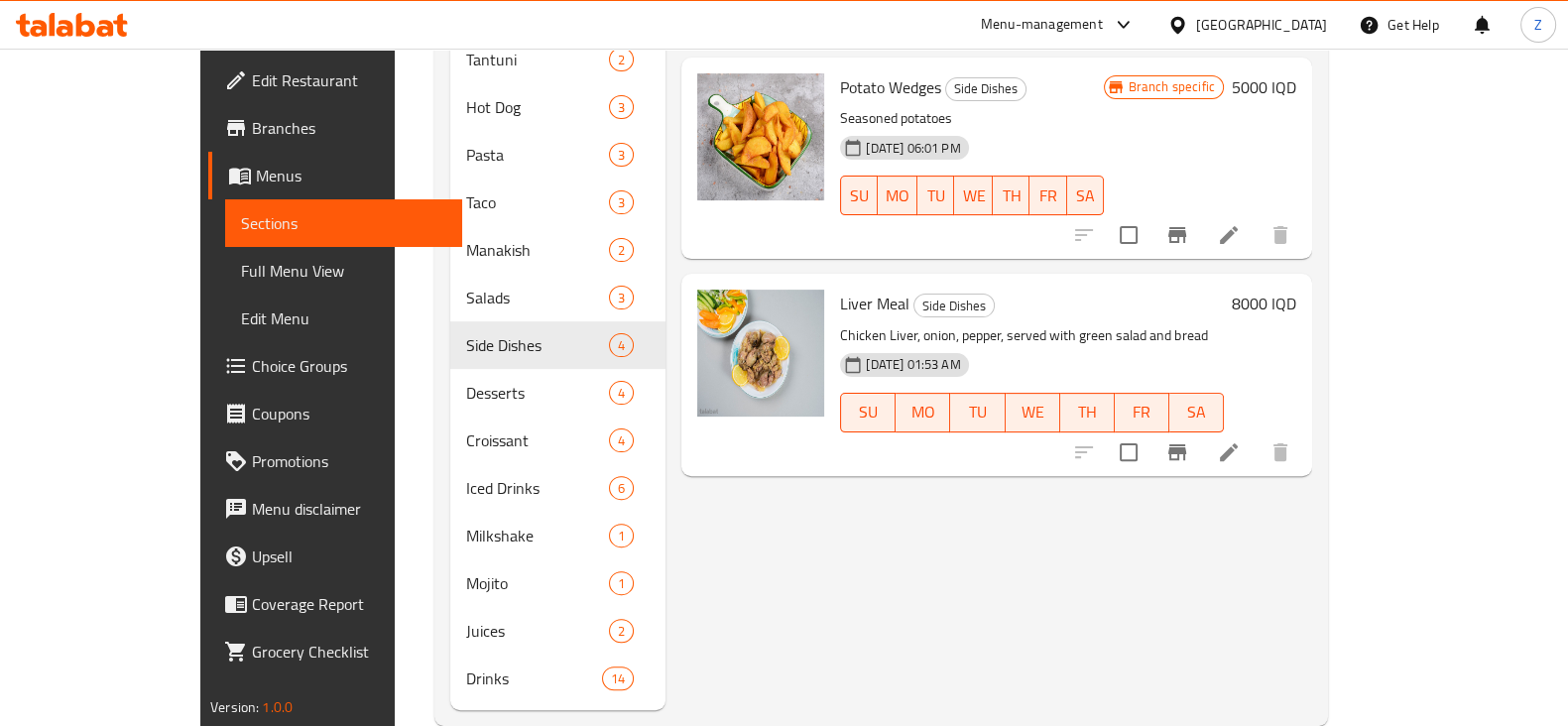
scroll to position [726, 0]
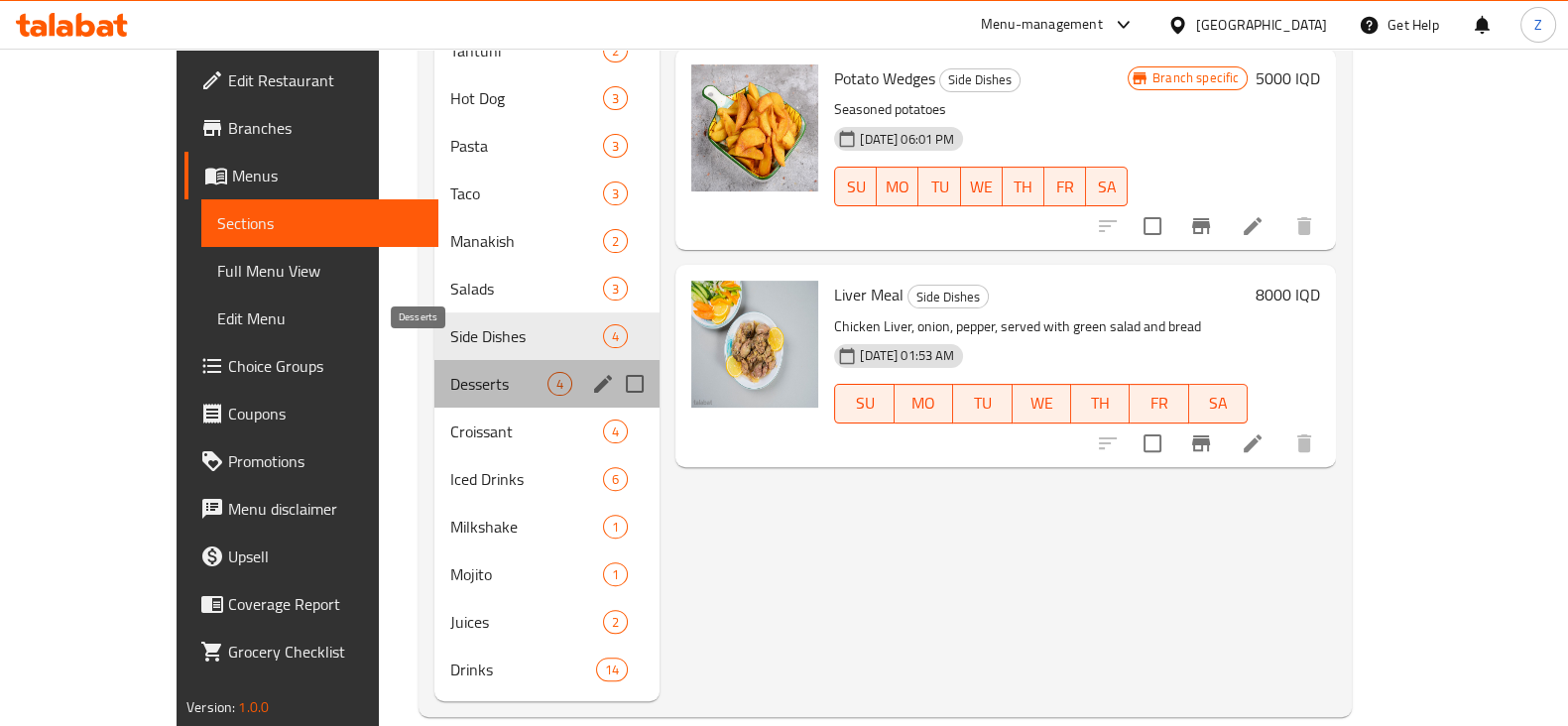
click at [450, 371] on span "Desserts" at bounding box center [499, 383] width 98 height 24
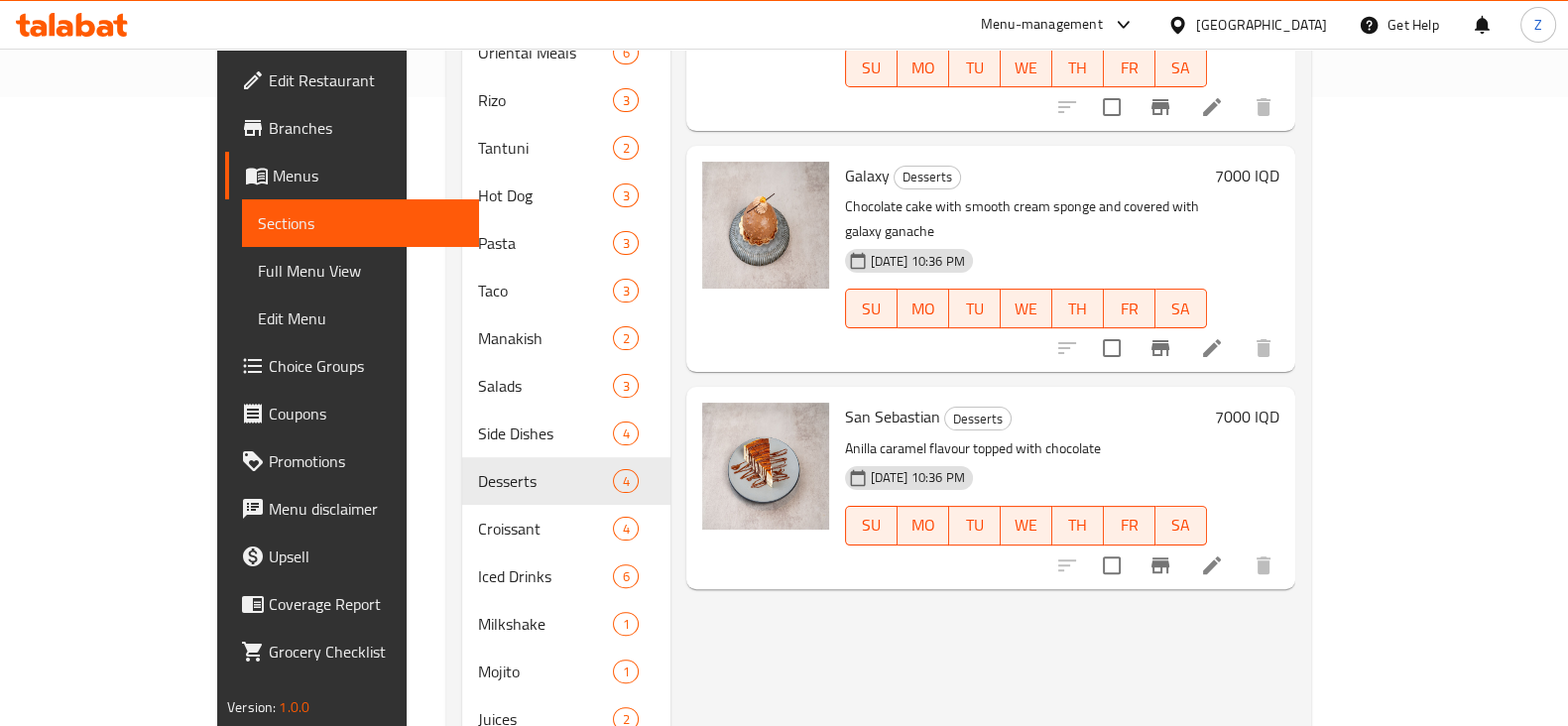
scroll to position [726, 0]
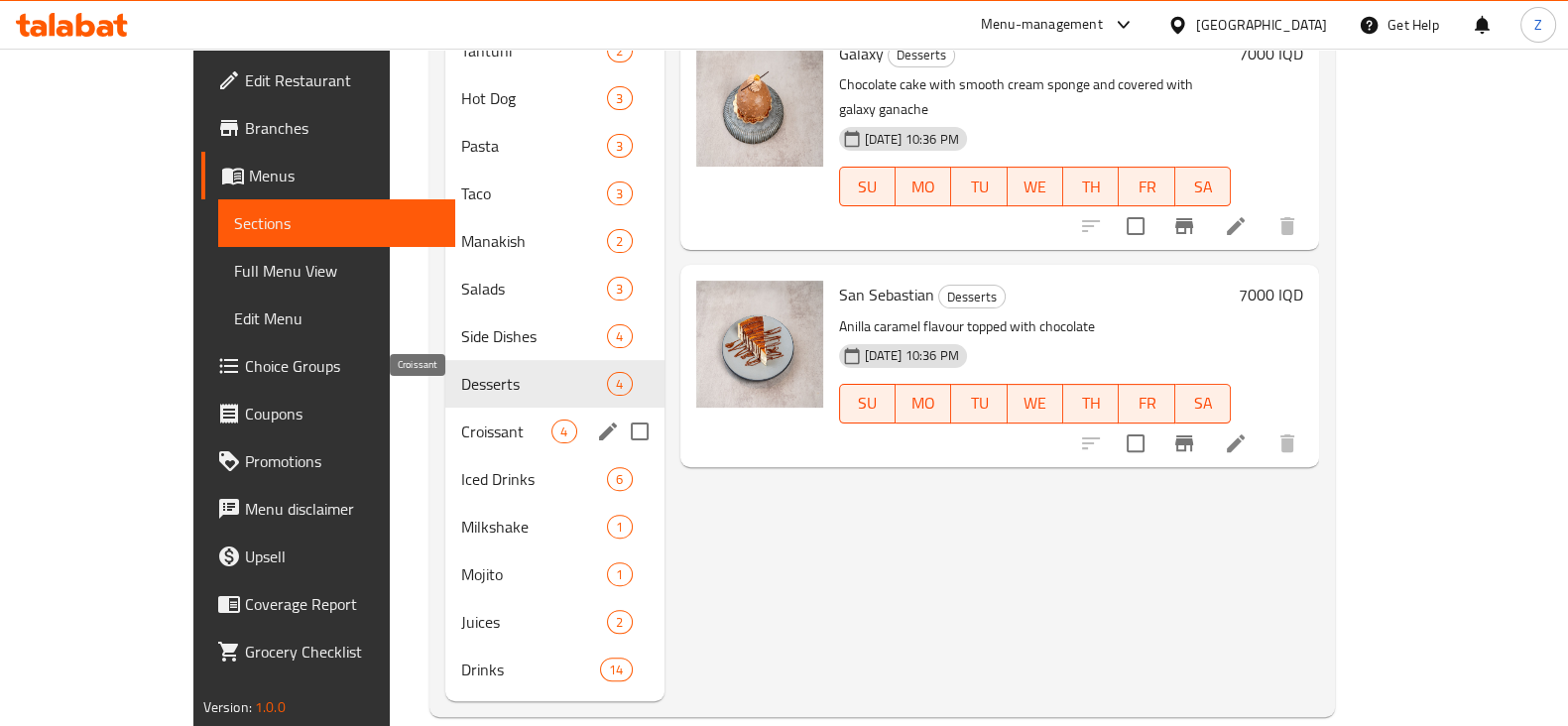
click at [461, 419] on span "Croissant" at bounding box center [506, 431] width 91 height 24
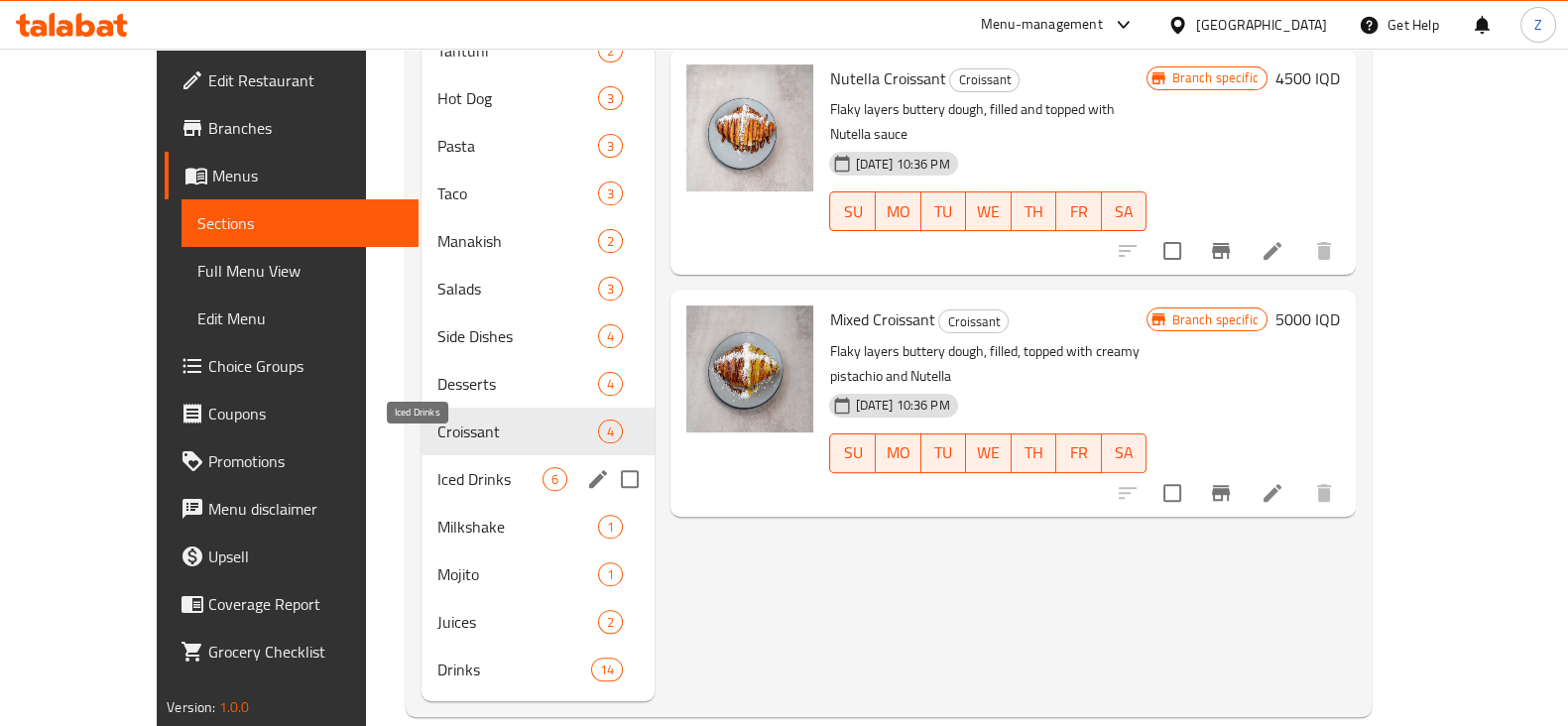
click at [437, 467] on span "Iced Drinks" at bounding box center [490, 479] width 106 height 24
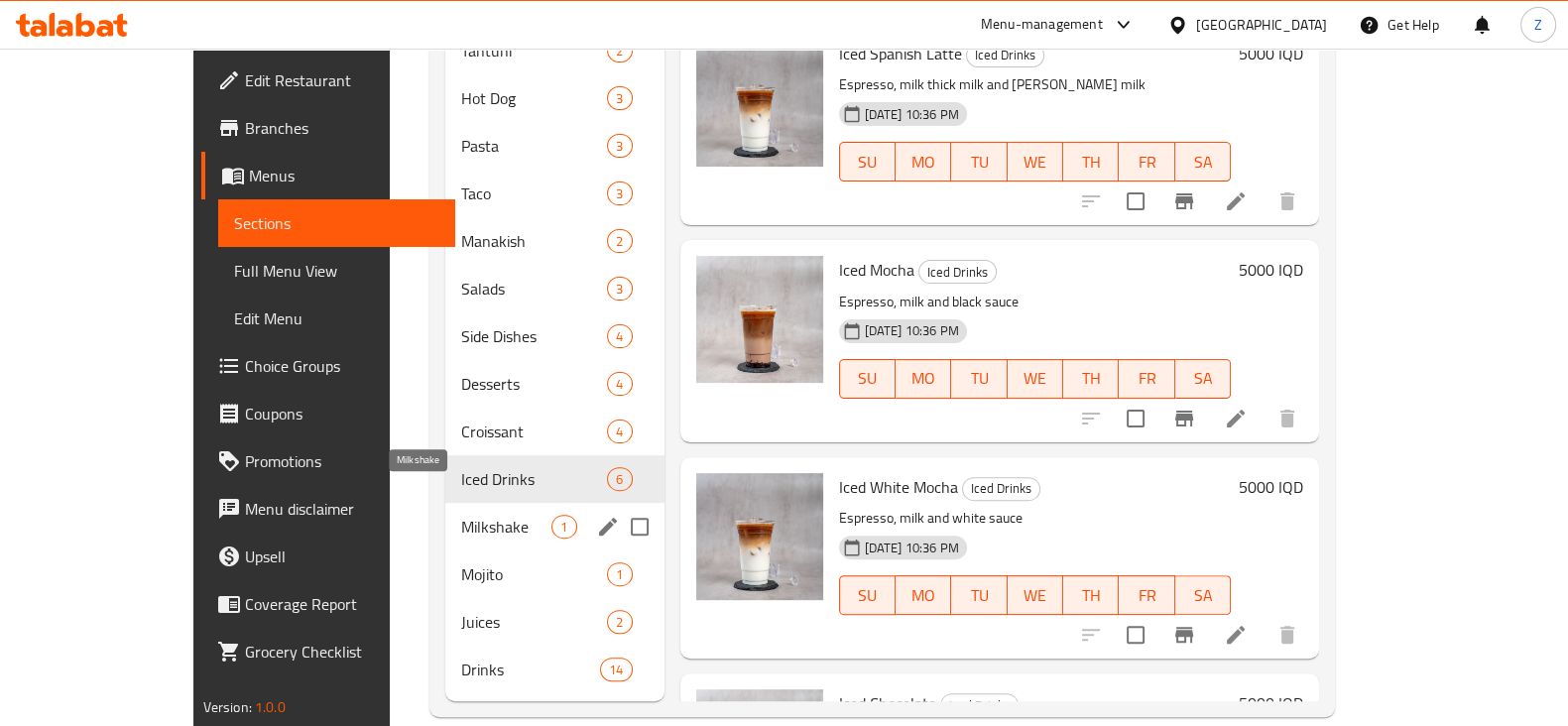
click at [461, 515] on span "Milkshake" at bounding box center [506, 527] width 91 height 24
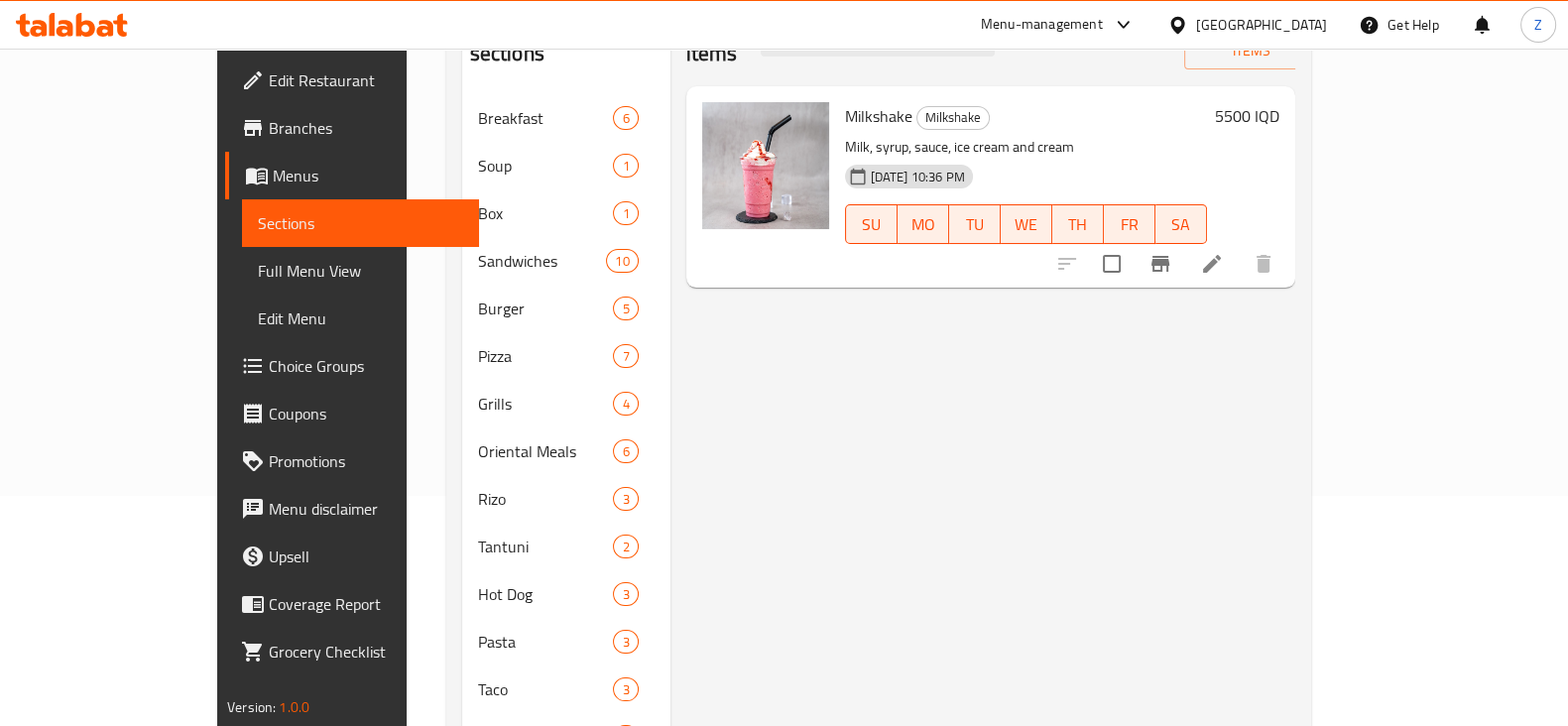
scroll to position [726, 0]
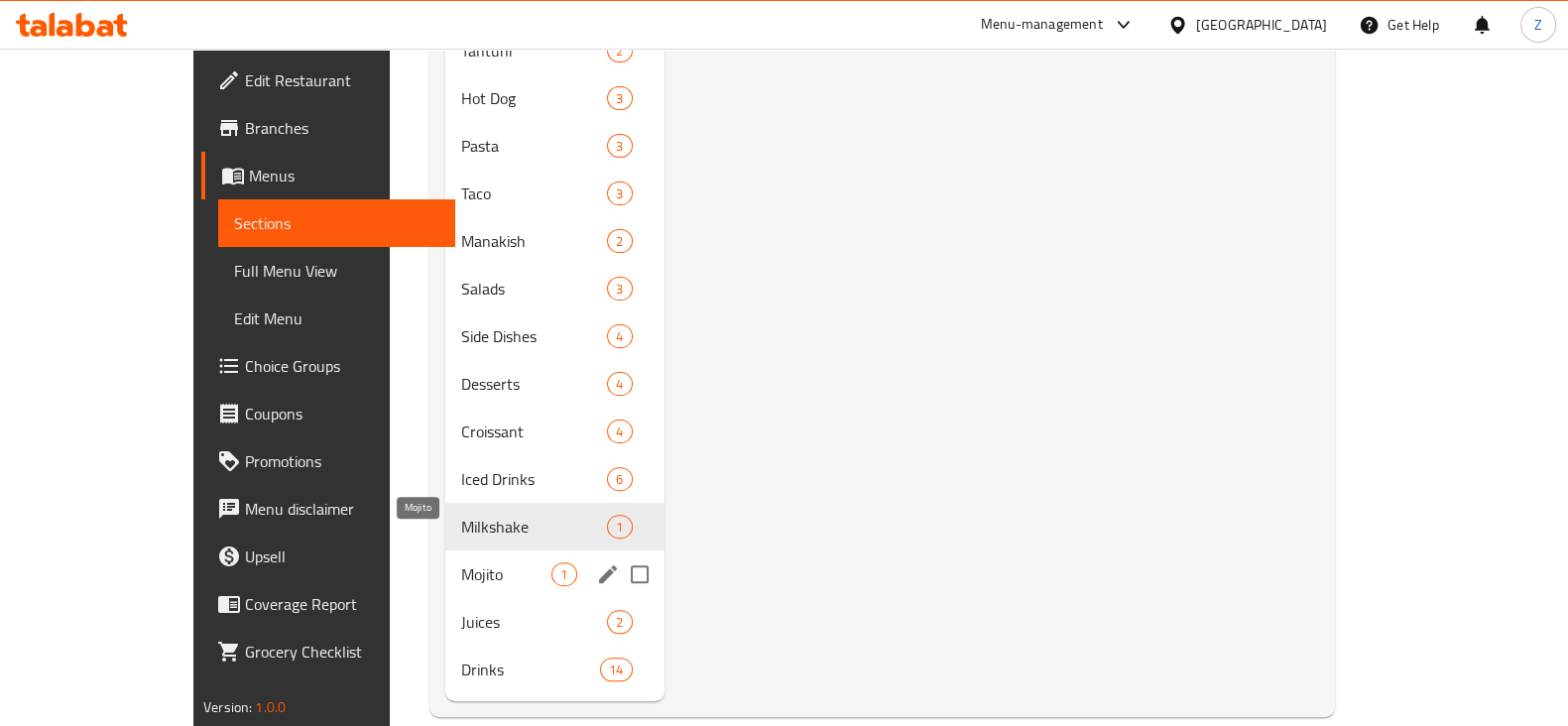
click at [461, 563] on span "Mojito" at bounding box center [506, 575] width 91 height 24
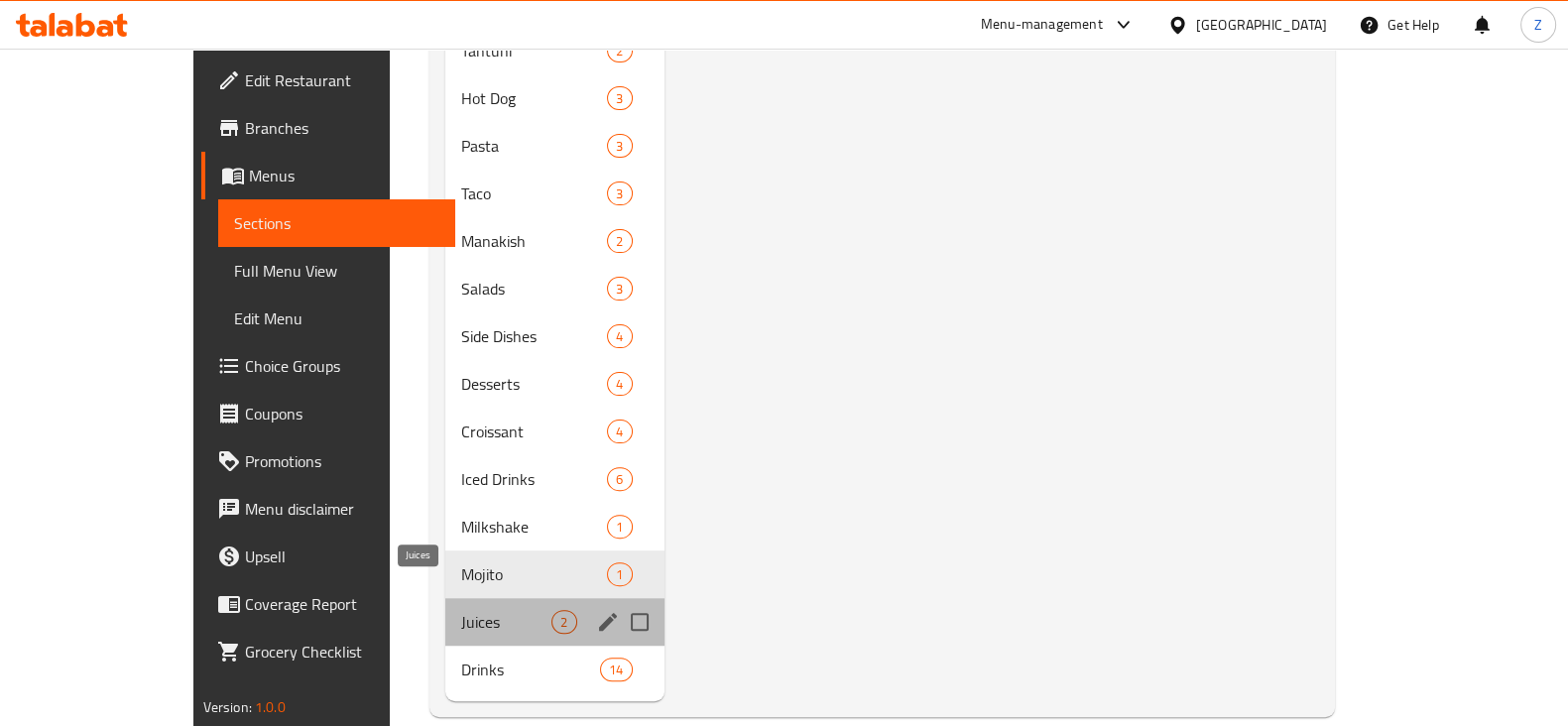
click at [461, 609] on span "Juices" at bounding box center [506, 621] width 91 height 24
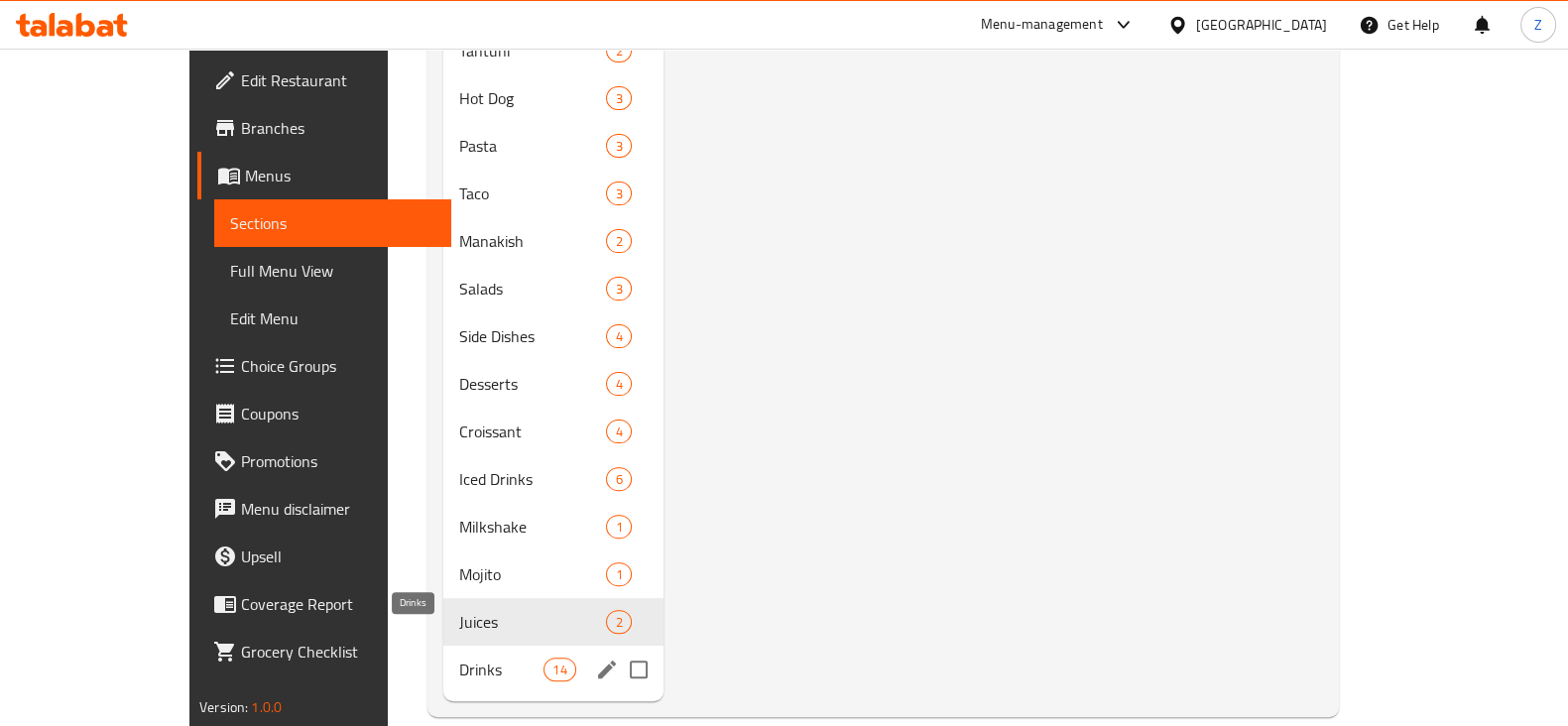
click at [459, 657] on span "Drinks" at bounding box center [501, 669] width 85 height 24
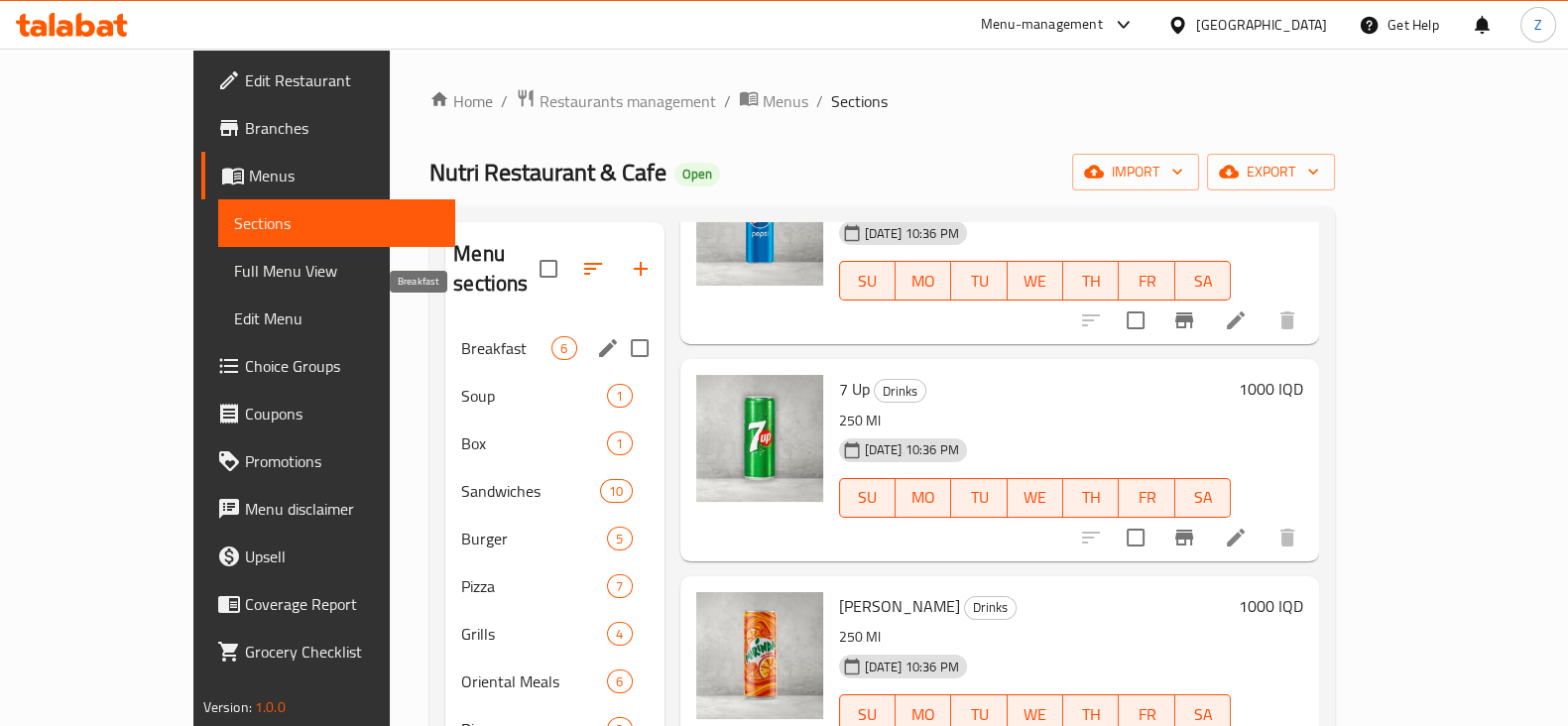
click at [461, 337] on span "Breakfast" at bounding box center [506, 349] width 91 height 24
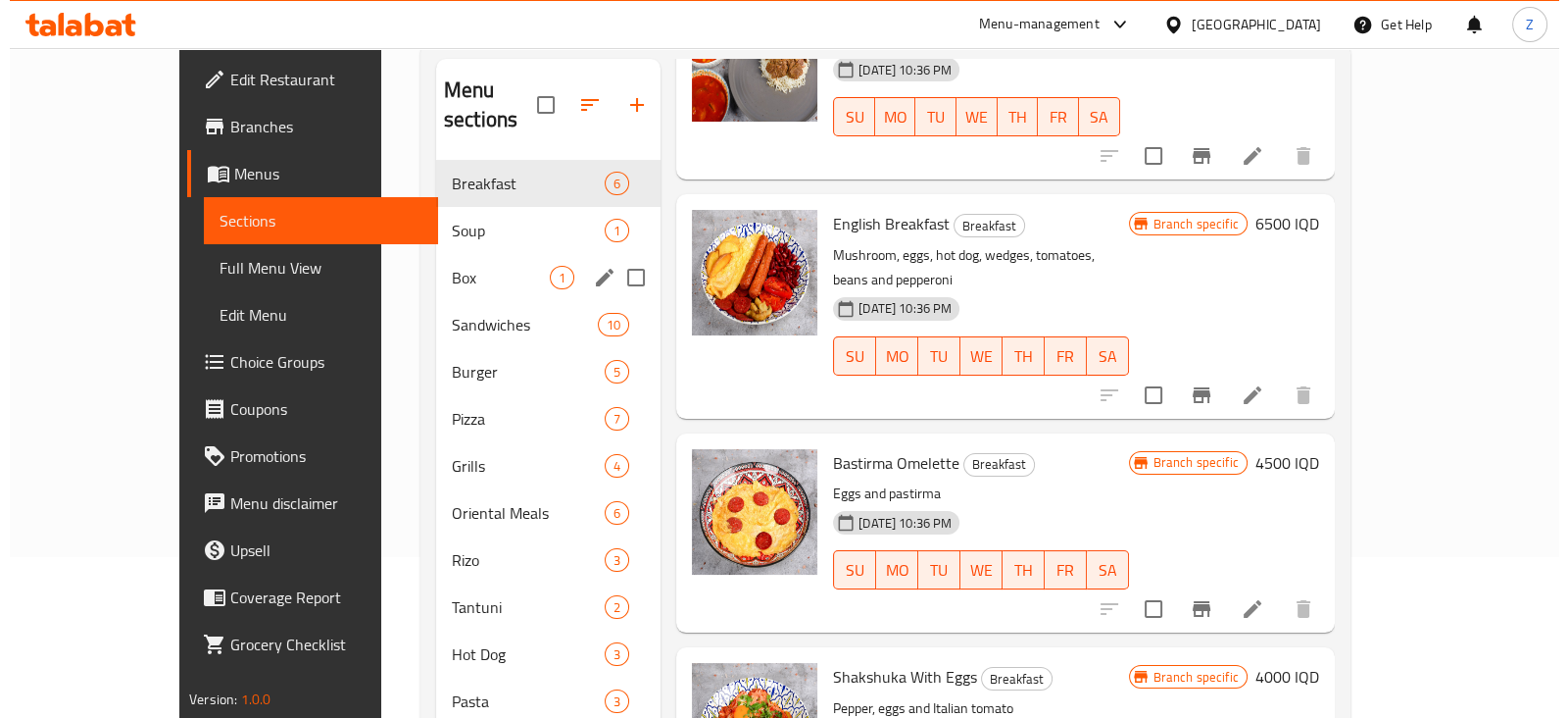
scroll to position [121, 0]
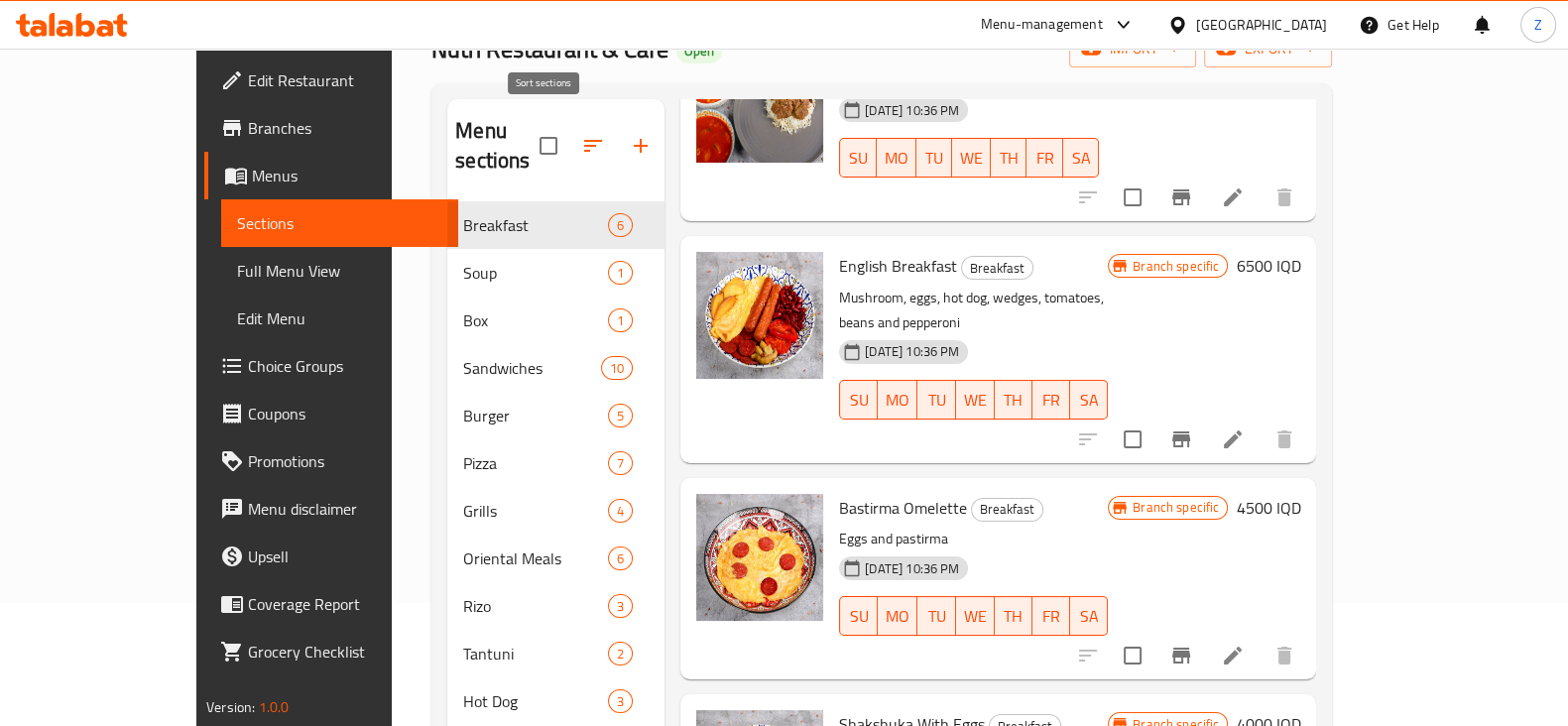
click at [569, 125] on button "button" at bounding box center [593, 145] width 48 height 48
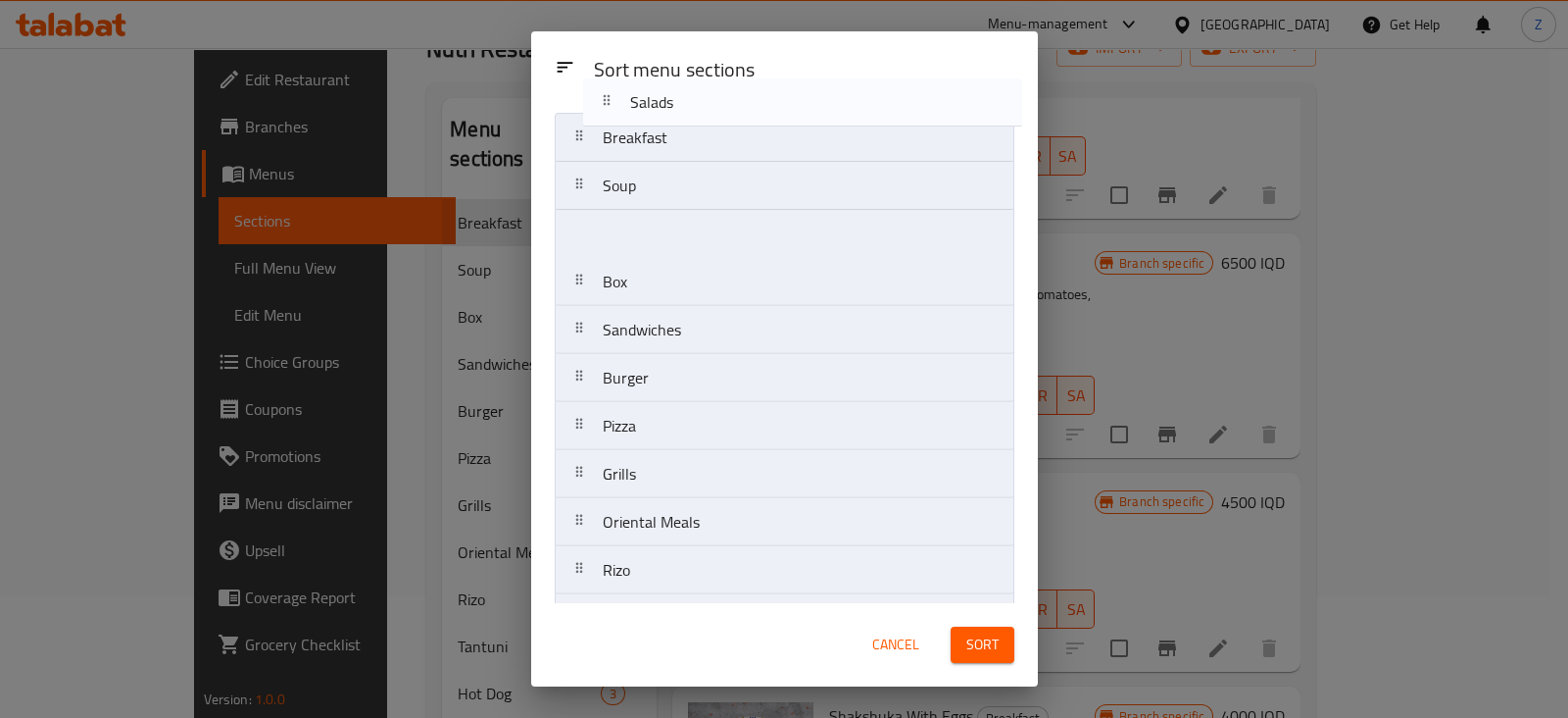
scroll to position [0, 0]
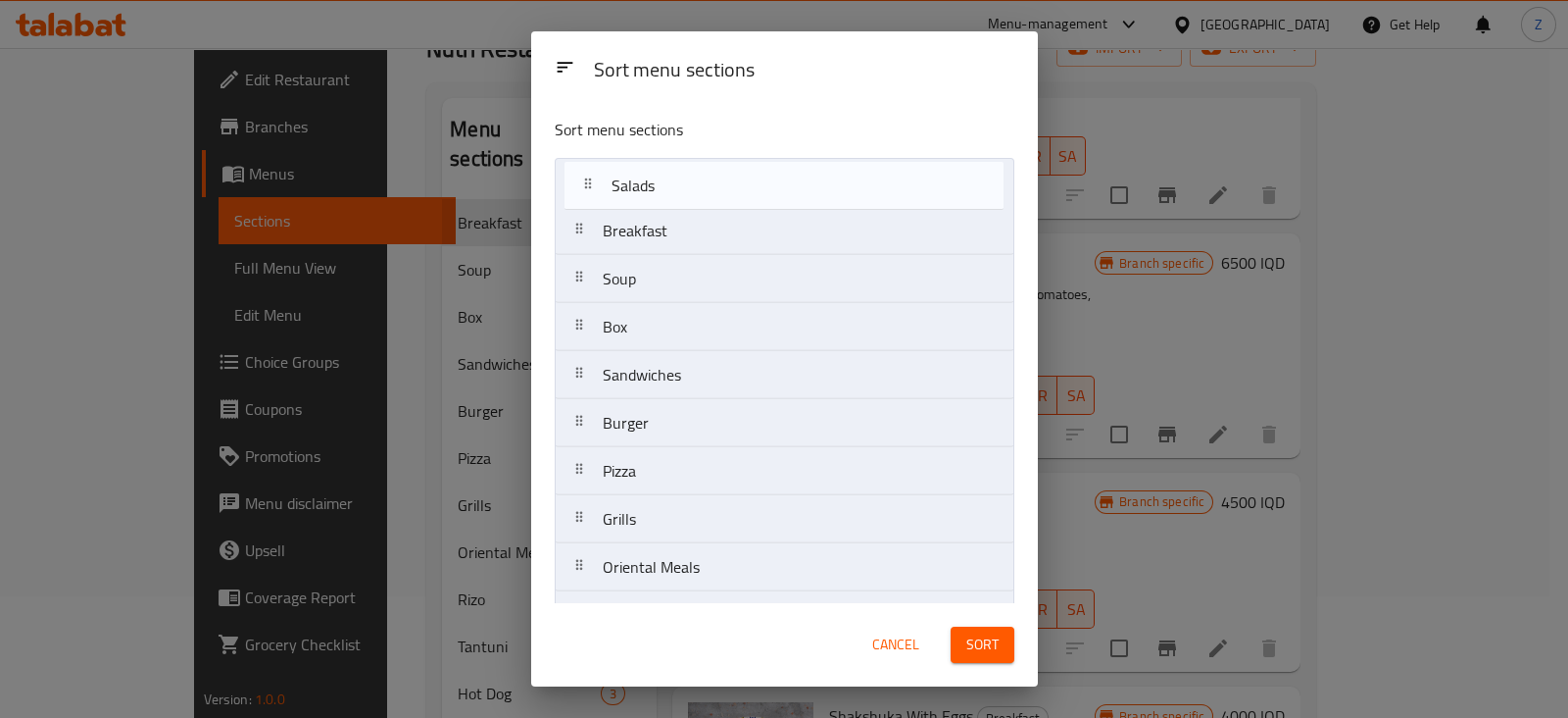
drag, startPoint x: 697, startPoint y: 493, endPoint x: 707, endPoint y: 188, distance: 305.2
click at [707, 188] on nav "Breakfast Soup Box Sandwiches Burger Pizza Grills Oriental Meals [PERSON_NAME] …" at bounding box center [784, 711] width 460 height 1107
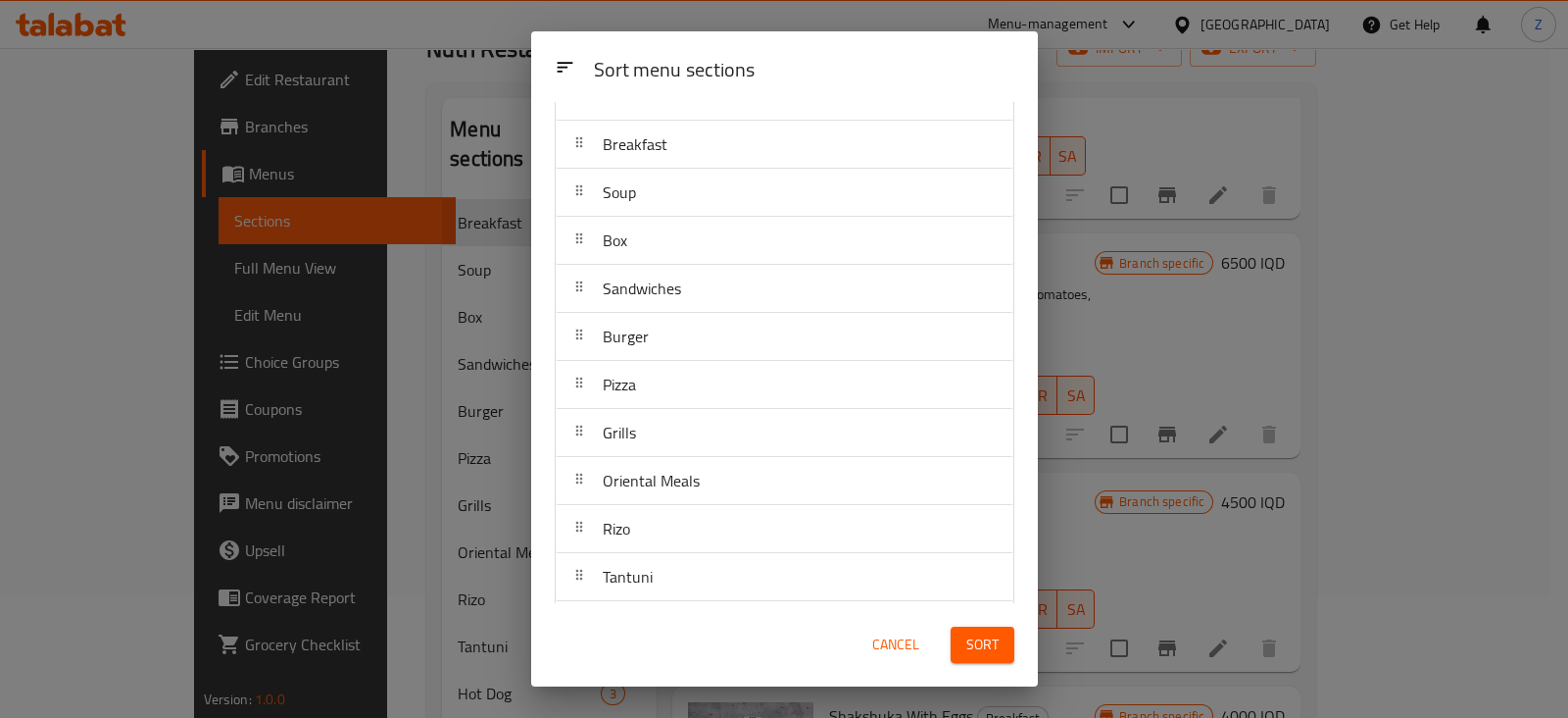
scroll to position [121, 0]
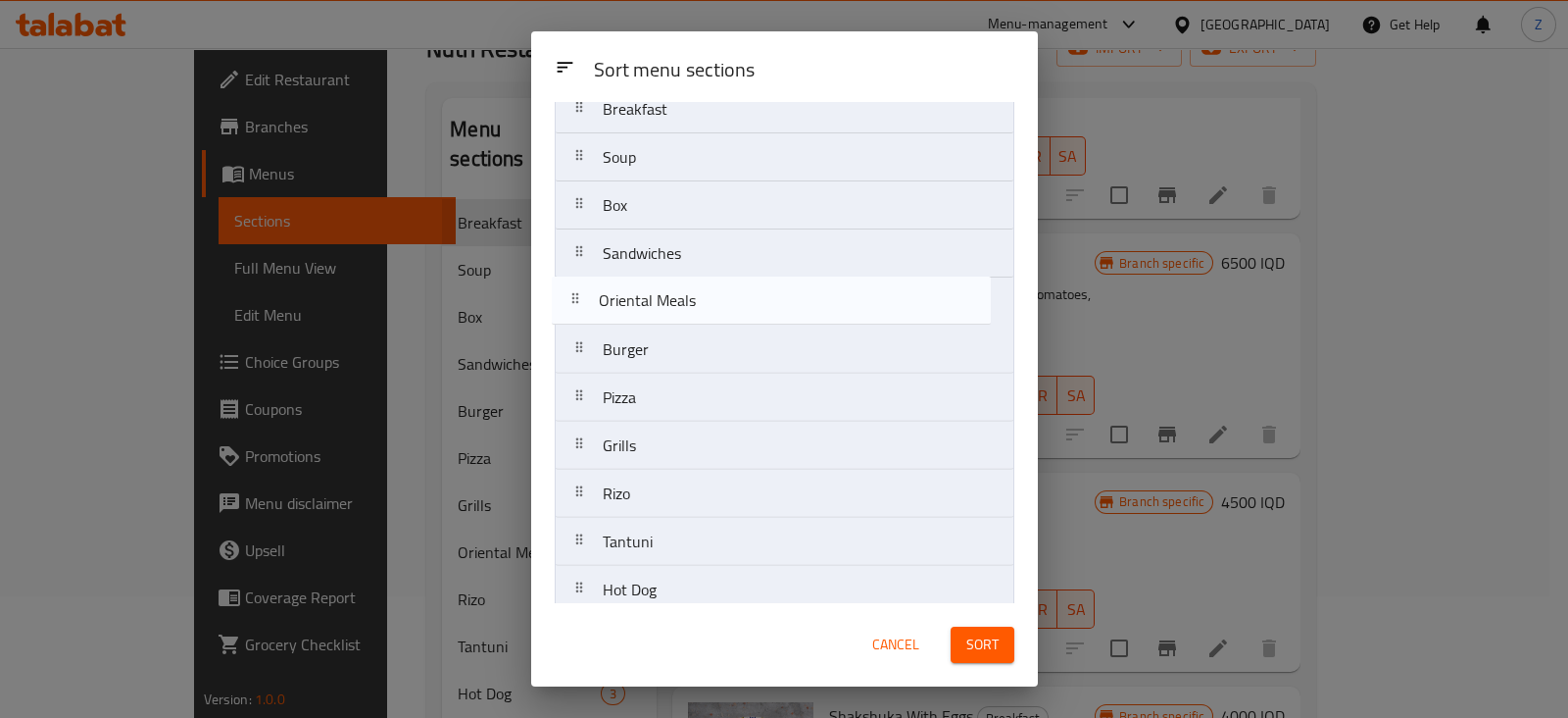
drag, startPoint x: 698, startPoint y: 458, endPoint x: 693, endPoint y: 311, distance: 147.1
click at [693, 311] on nav "Salads Breakfast Soup Box Sandwiches Burger Pizza Grills Oriental Meals [PERSON…" at bounding box center [784, 590] width 460 height 1107
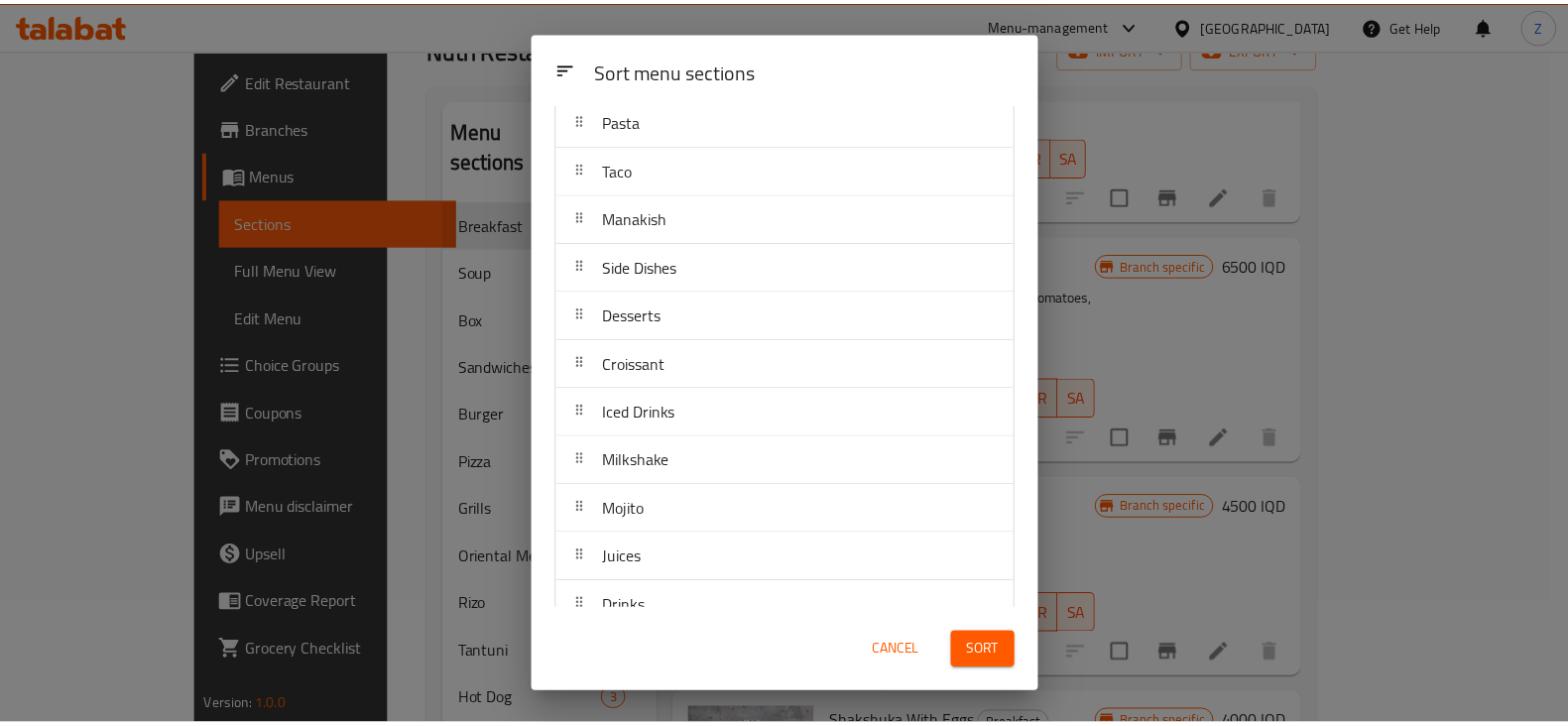
scroll to position [672, 0]
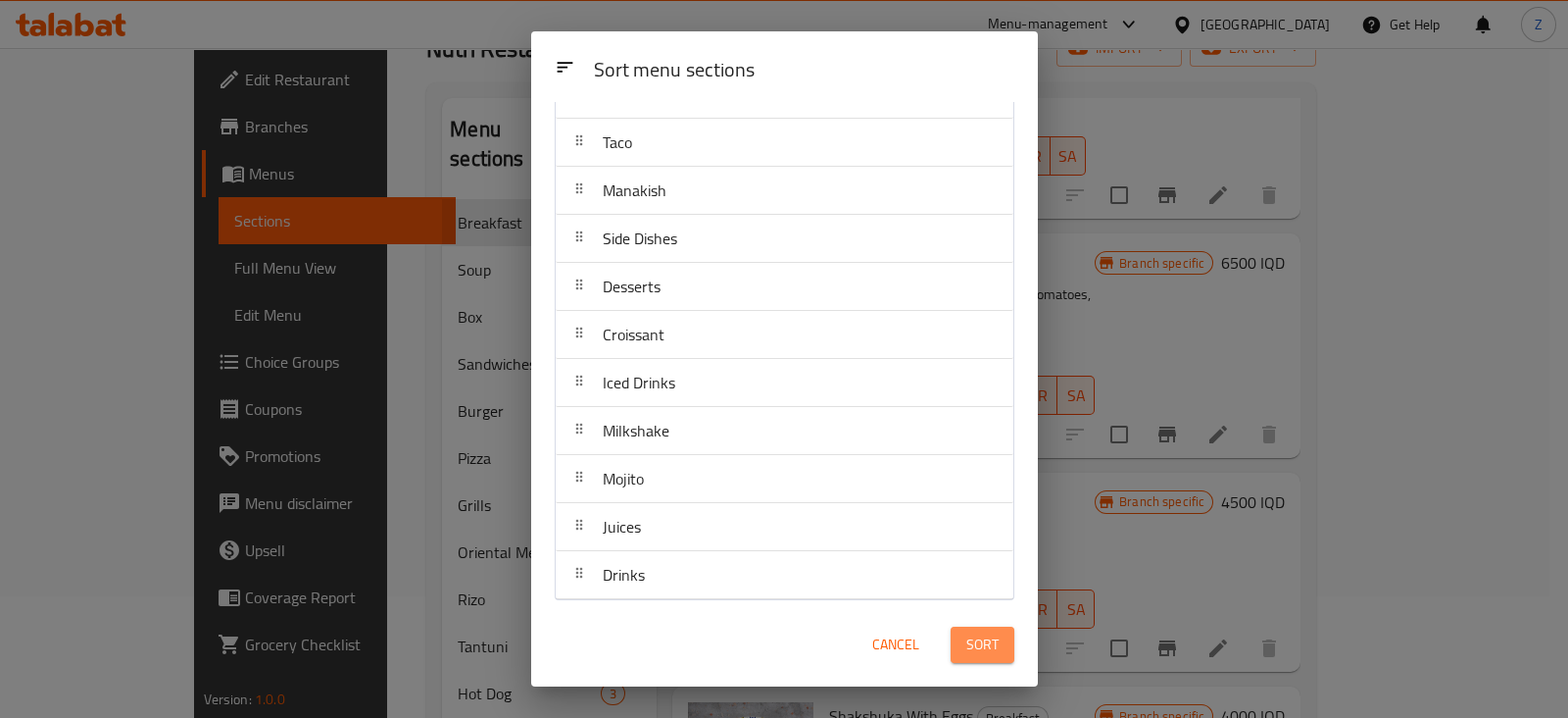
click at [983, 642] on span "Sort" at bounding box center [982, 644] width 32 height 25
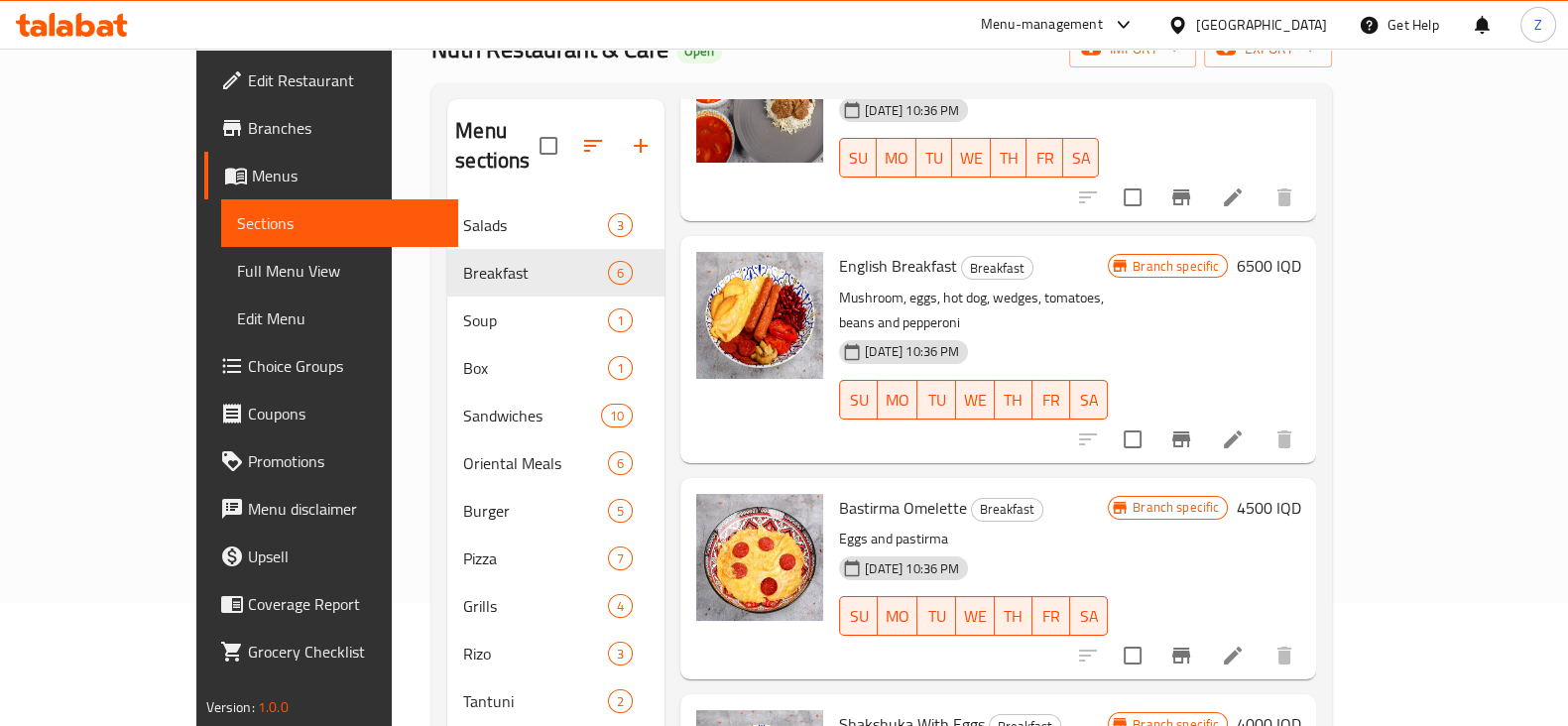
click at [875, 57] on div "Nutri Restaurant & Cafe Open import export" at bounding box center [882, 49] width 901 height 37
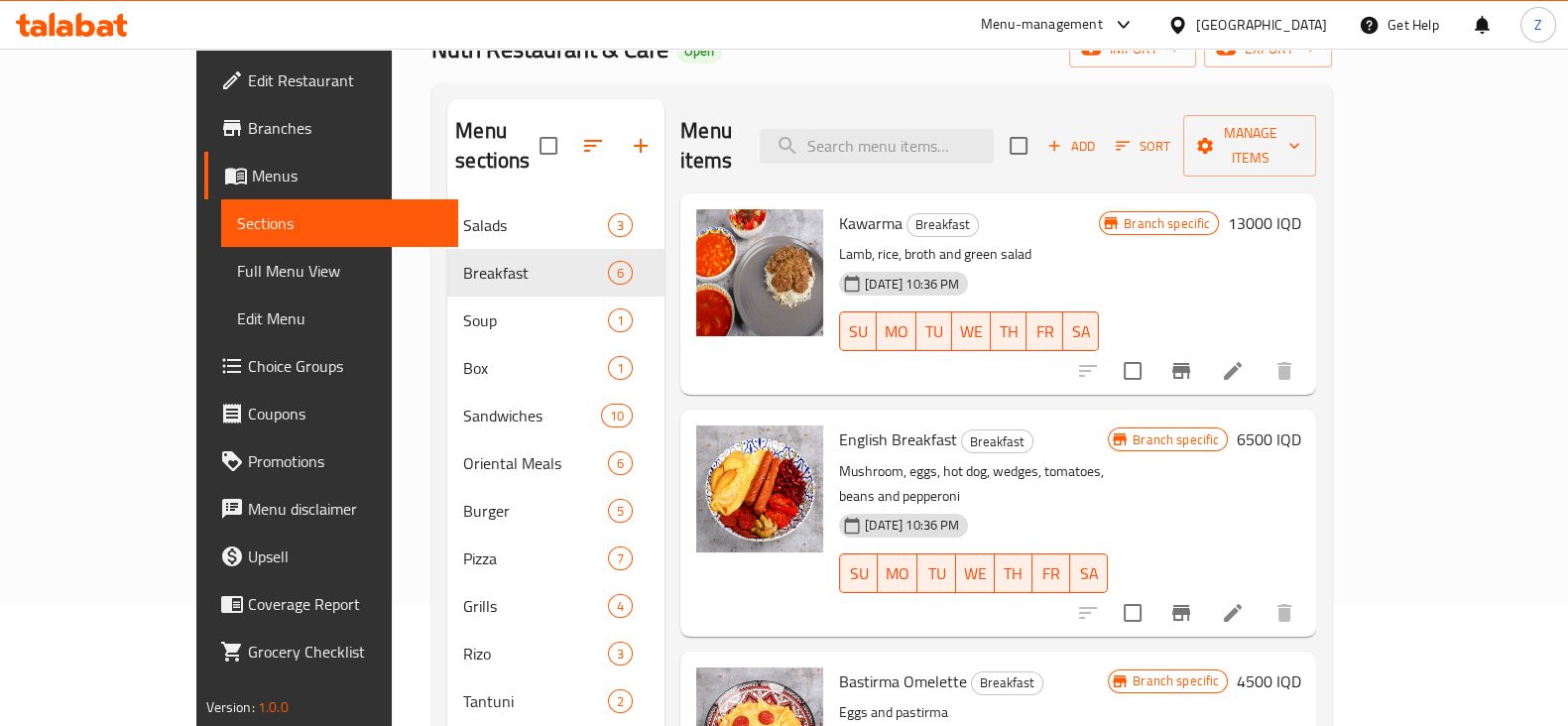
scroll to position [0, 0]
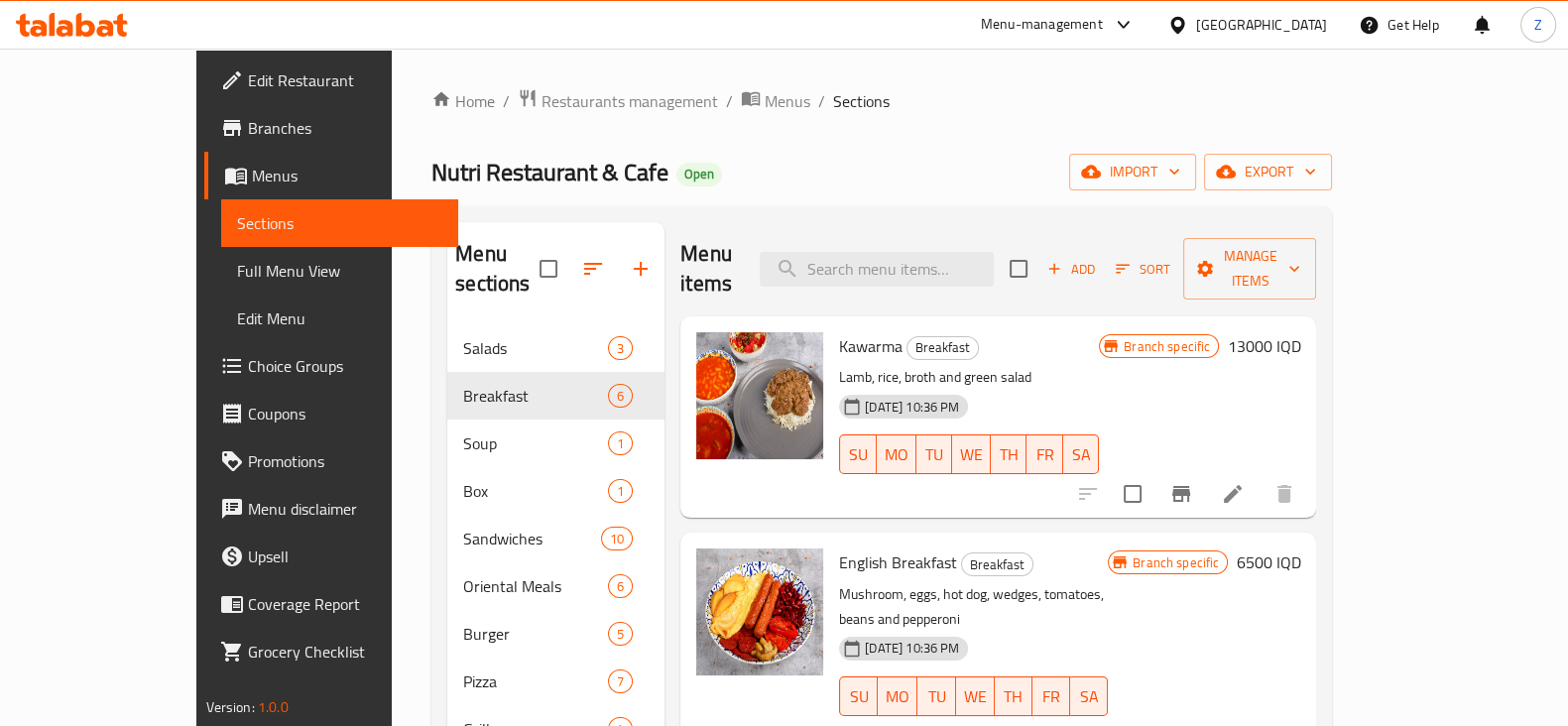
click at [248, 82] on span "Edit Restaurant" at bounding box center [345, 81] width 194 height 24
